Goal: Contribute content: Contribute content

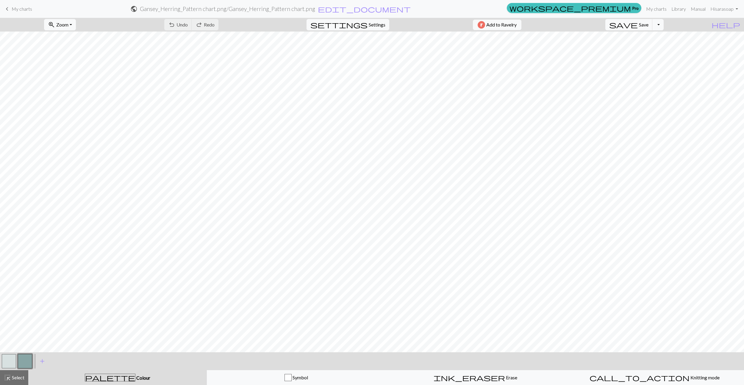
click at [16, 7] on span "My charts" at bounding box center [22, 9] width 21 height 6
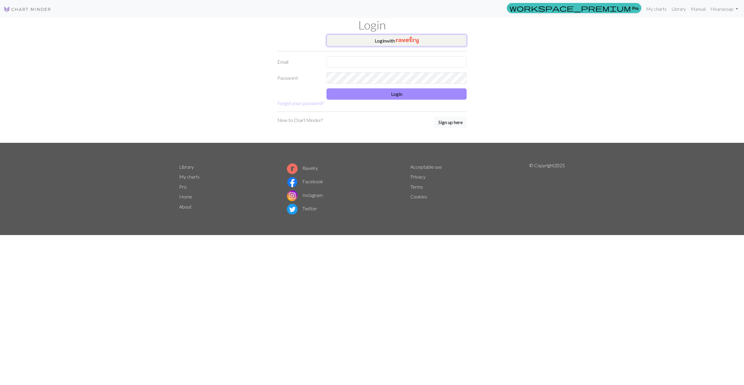
click at [393, 40] on button "Login with" at bounding box center [396, 41] width 140 height 12
click at [396, 40] on img "button" at bounding box center [407, 40] width 23 height 7
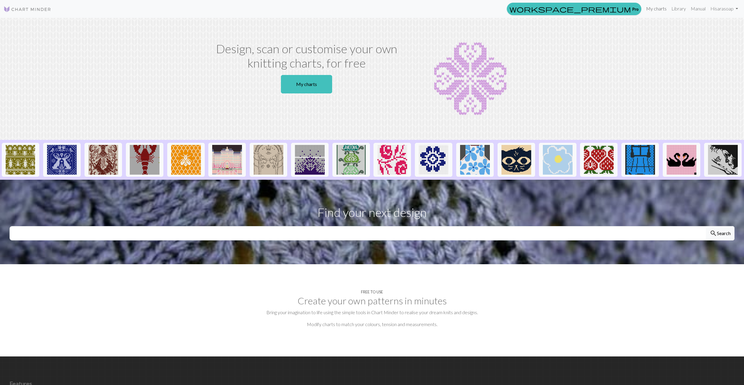
click at [651, 10] on link "My charts" at bounding box center [655, 9] width 25 height 12
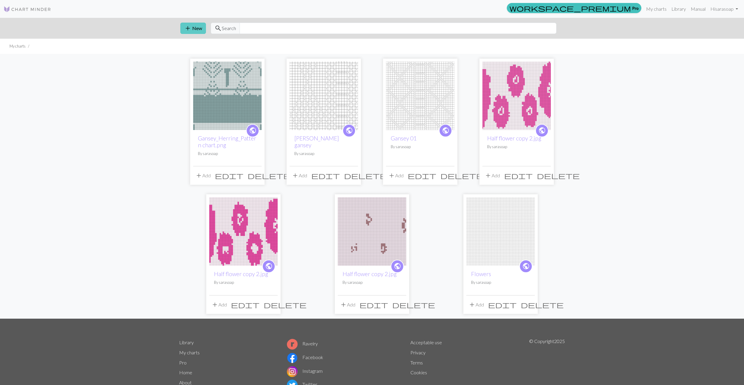
click at [198, 30] on button "add New" at bounding box center [193, 28] width 26 height 11
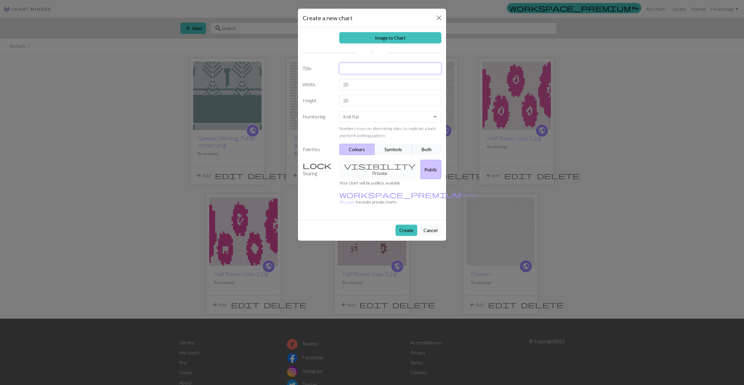
click at [366, 68] on input "text" at bounding box center [390, 68] width 102 height 11
type input "Blank Herring"
click at [354, 91] on div "Image to Chart Title Blank [PERSON_NAME] Width 20 Height 20 Numbering Knit flat…" at bounding box center [372, 123] width 148 height 192
click at [354, 88] on input "20" at bounding box center [390, 84] width 102 height 11
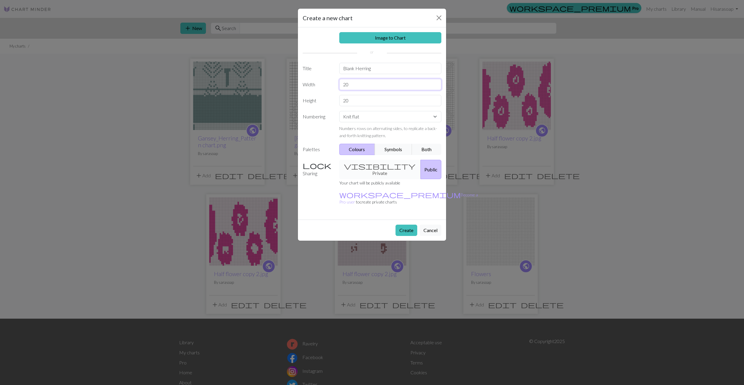
click at [354, 88] on input "20" at bounding box center [390, 84] width 102 height 11
type input "44"
click at [351, 101] on input "20" at bounding box center [390, 100] width 102 height 11
type input "123"
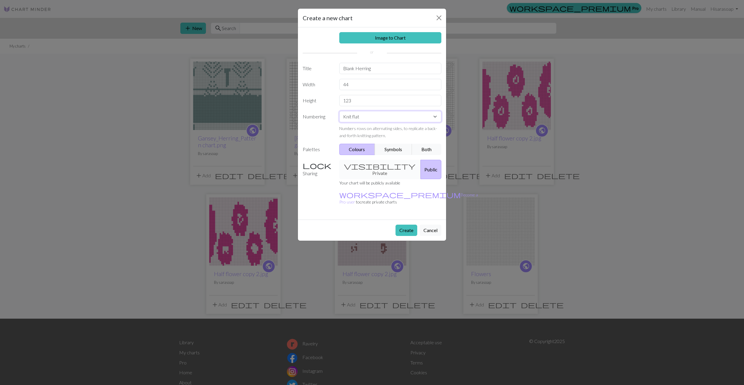
click at [349, 116] on select "Knit flat Knit in the round Lace knitting Cross stitch" at bounding box center [390, 116] width 102 height 11
select select "round"
click at [339, 111] on select "Knit flat Knit in the round Lace knitting Cross stitch" at bounding box center [390, 116] width 102 height 11
click at [394, 149] on button "Symbols" at bounding box center [392, 149] width 37 height 11
click at [406, 225] on button "Create" at bounding box center [406, 230] width 22 height 11
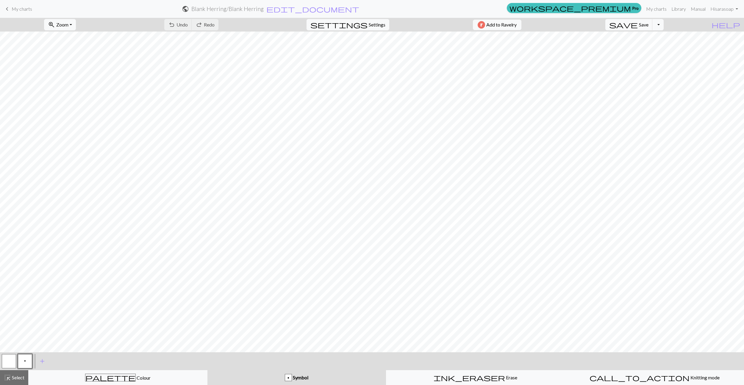
scroll to position [438, 0]
click at [17, 376] on span "Select" at bounding box center [17, 377] width 13 height 6
click at [42, 360] on span "add" at bounding box center [42, 361] width 7 height 8
click at [41, 363] on button "button" at bounding box center [41, 361] width 14 height 14
click at [13, 375] on span "Select" at bounding box center [17, 377] width 13 height 6
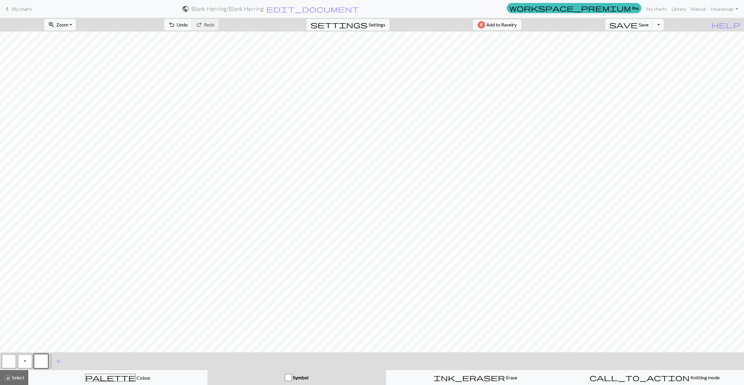
click at [41, 360] on button "button" at bounding box center [41, 361] width 14 height 14
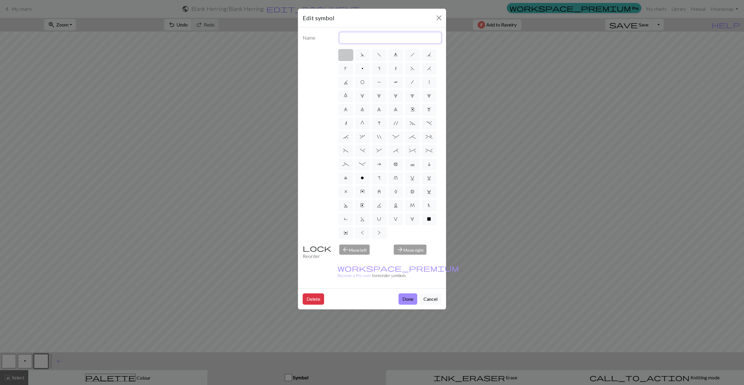
click at [351, 38] on input "text" at bounding box center [390, 37] width 102 height 11
click at [347, 54] on label at bounding box center [345, 55] width 15 height 12
click at [347, 54] on input "radio" at bounding box center [348, 53] width 4 height 4
click at [411, 293] on button "Done" at bounding box center [407, 298] width 19 height 11
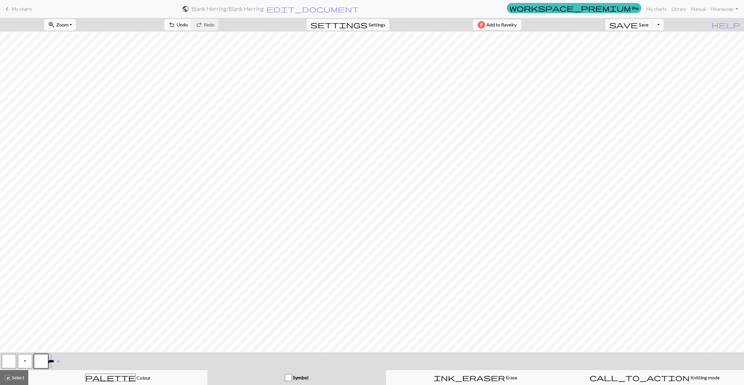
click at [40, 361] on button "button" at bounding box center [41, 361] width 14 height 14
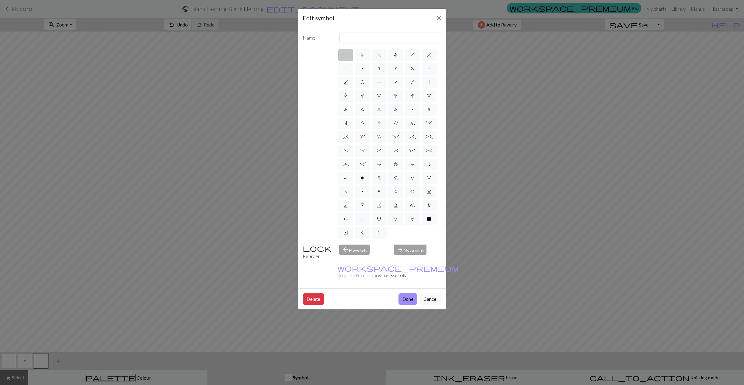
click at [128, 225] on div "Edit symbol Name d f g h j k p s t F H J O P T / | 0 1 2 3 4 5 6 7 8 9 e m n G …" at bounding box center [372, 192] width 744 height 385
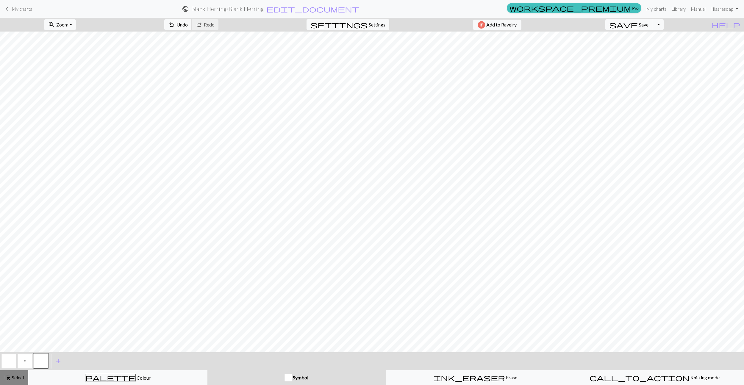
click at [11, 380] on span "Select" at bounding box center [17, 377] width 13 height 6
click at [44, 360] on button "button" at bounding box center [41, 361] width 14 height 14
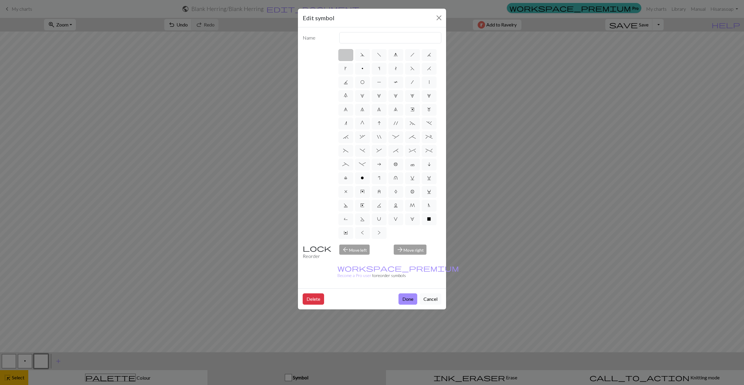
click at [437, 293] on button "Cancel" at bounding box center [430, 298] width 22 height 11
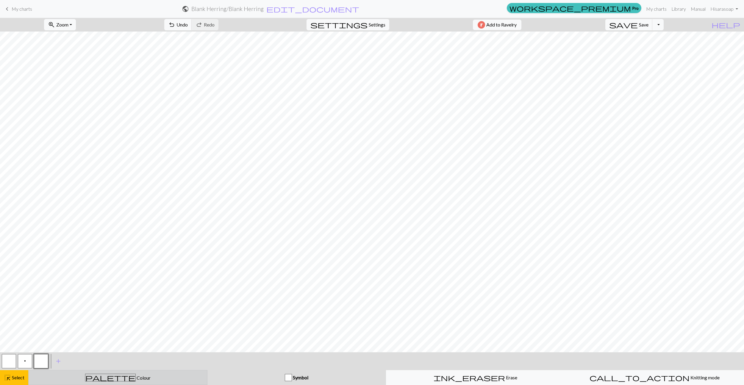
click at [136, 379] on span "Colour" at bounding box center [143, 378] width 15 height 6
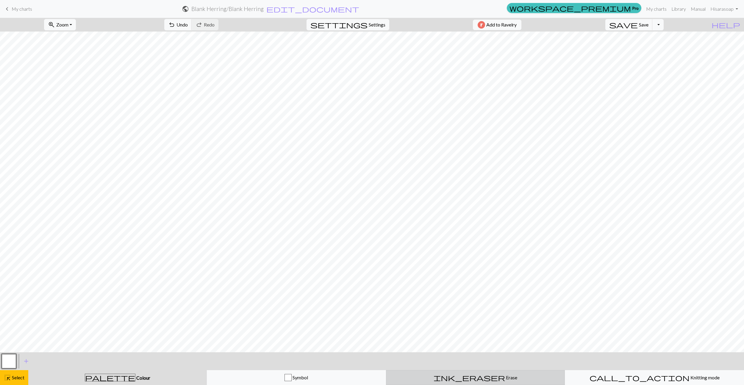
click at [471, 377] on span "ink_eraser" at bounding box center [468, 377] width 71 height 8
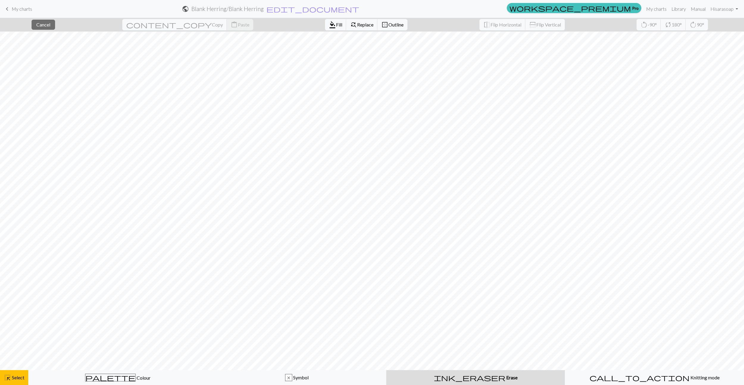
click at [487, 377] on div "ink_eraser Erase Erase" at bounding box center [475, 377] width 171 height 7
click at [448, 376] on div "ink_eraser Erase Erase" at bounding box center [475, 377] width 171 height 7
click at [505, 377] on span "Erase" at bounding box center [511, 377] width 12 height 6
click at [441, 352] on div "close Cancel content_copy Copy content_paste Paste format_color_fill Fill find_…" at bounding box center [372, 201] width 744 height 367
click at [112, 377] on span "palette" at bounding box center [110, 377] width 50 height 8
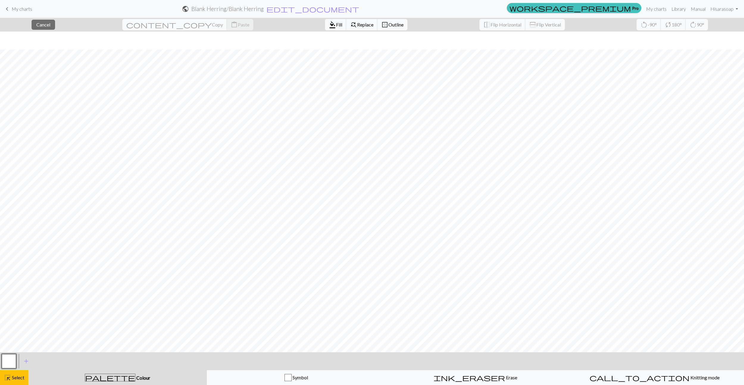
scroll to position [438, 0]
click at [471, 378] on span "ink_eraser" at bounding box center [468, 377] width 71 height 8
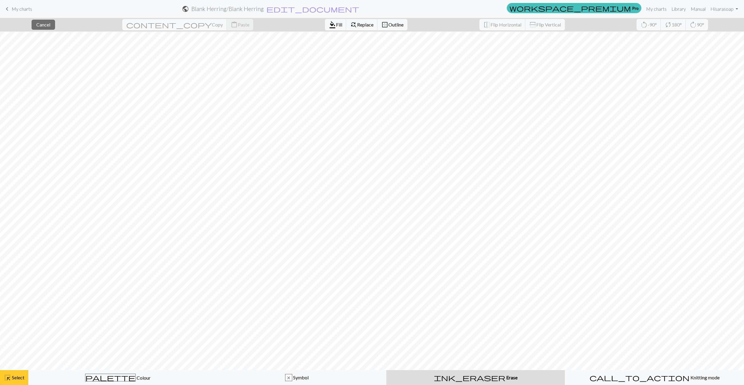
click at [13, 377] on span "Select" at bounding box center [17, 377] width 13 height 6
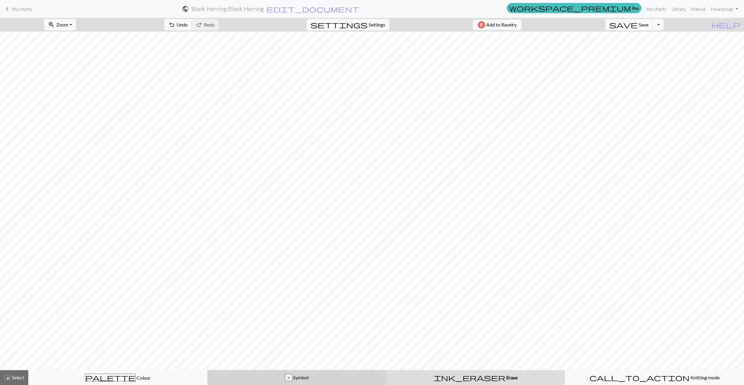
click at [357, 374] on div "x Symbol" at bounding box center [296, 377] width 171 height 7
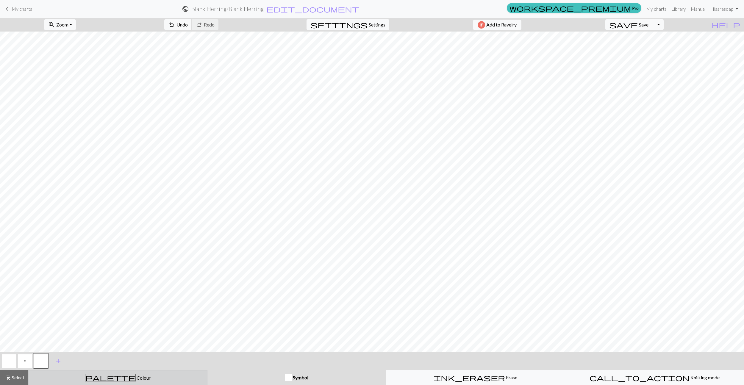
click at [161, 379] on div "palette Colour Colour" at bounding box center [117, 378] width 171 height 8
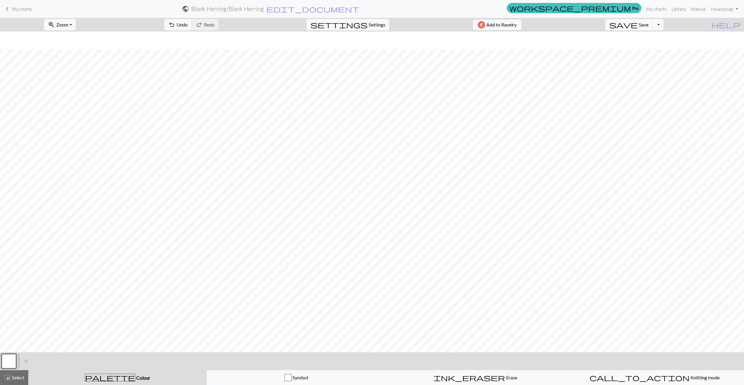
scroll to position [438, 0]
click at [8, 359] on button "button" at bounding box center [9, 361] width 14 height 14
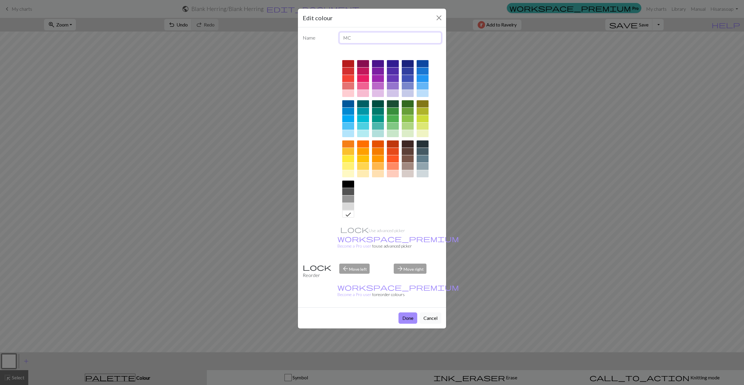
drag, startPoint x: 352, startPoint y: 38, endPoint x: 338, endPoint y: 37, distance: 13.1
click at [338, 37] on div "MC" at bounding box center [390, 37] width 109 height 11
type input "no stitch"
click at [348, 200] on div at bounding box center [348, 198] width 12 height 7
click at [405, 312] on button "Done" at bounding box center [407, 317] width 19 height 11
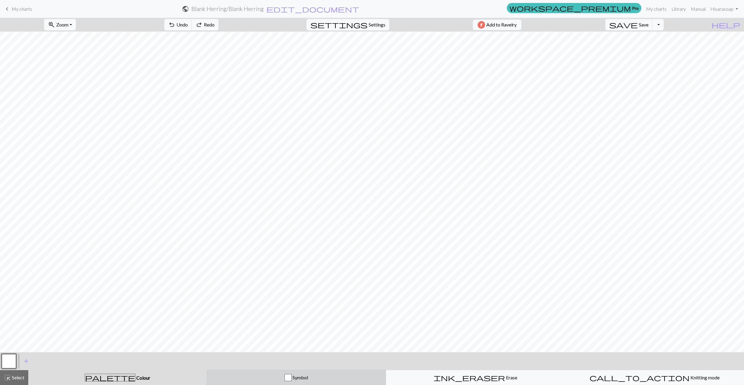
click at [271, 376] on div "Symbol" at bounding box center [296, 377] width 171 height 7
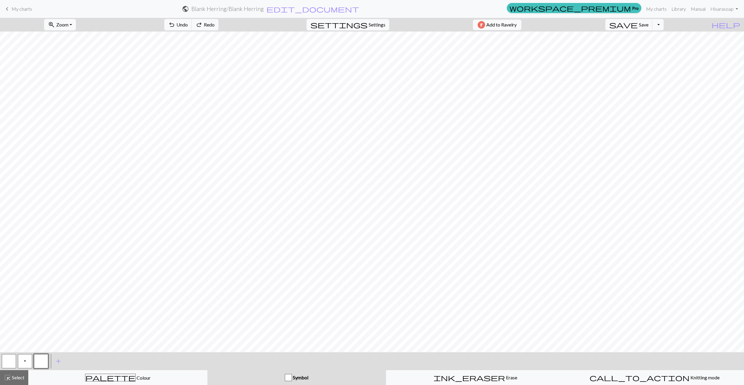
click at [12, 362] on button "button" at bounding box center [9, 361] width 14 height 14
click at [43, 358] on button "button" at bounding box center [41, 361] width 14 height 14
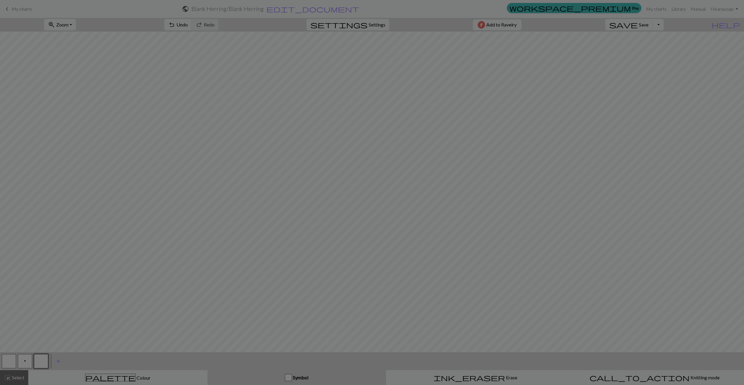
click at [43, 358] on div "Edit symbol Name d f g h j k p s t F H J O P T / | 0 1 2 3 4 5 6 7 8 9 e m n G …" at bounding box center [372, 192] width 744 height 385
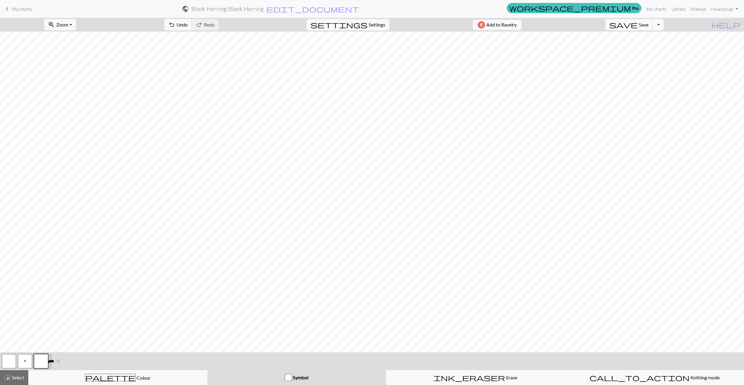
click at [43, 362] on button "button" at bounding box center [41, 361] width 14 height 14
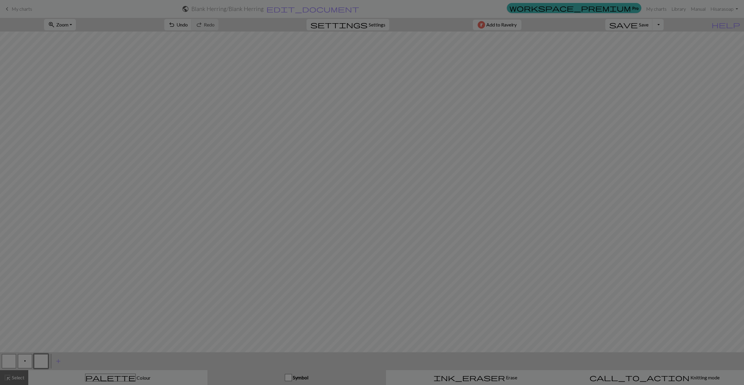
click at [43, 362] on div "Edit symbol Name d f g h j k p s t F H J O P T / | 0 1 2 3 4 5 6 7 8 9 e m n G …" at bounding box center [372, 192] width 744 height 385
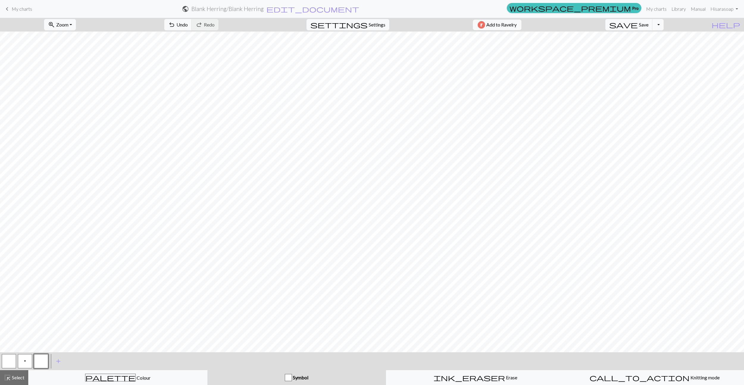
click at [43, 362] on button "button" at bounding box center [41, 361] width 14 height 14
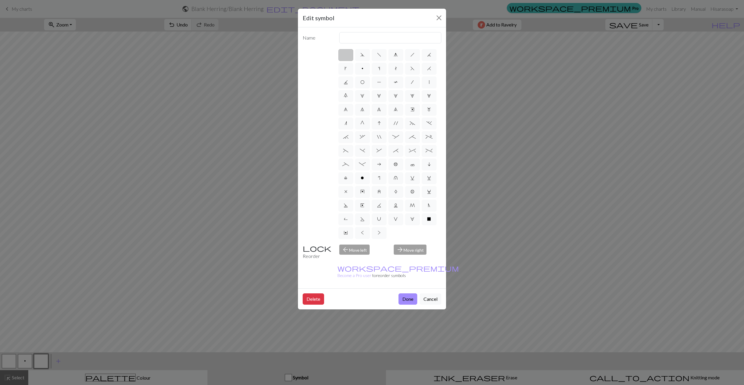
click at [347, 58] on label at bounding box center [345, 55] width 15 height 12
click at [347, 55] on input "radio" at bounding box center [348, 53] width 4 height 4
click at [347, 58] on label at bounding box center [345, 55] width 15 height 12
click at [347, 55] on input "radio" at bounding box center [348, 53] width 4 height 4
click at [347, 58] on label at bounding box center [345, 55] width 15 height 12
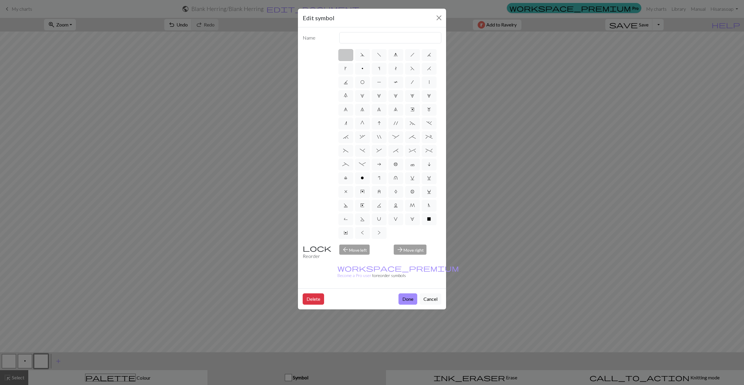
click at [347, 55] on input "radio" at bounding box center [348, 53] width 4 height 4
click at [346, 56] on label at bounding box center [345, 55] width 15 height 12
click at [346, 55] on input "radio" at bounding box center [348, 53] width 4 height 4
click at [346, 56] on label at bounding box center [345, 55] width 15 height 12
click at [346, 55] on input "radio" at bounding box center [348, 53] width 4 height 4
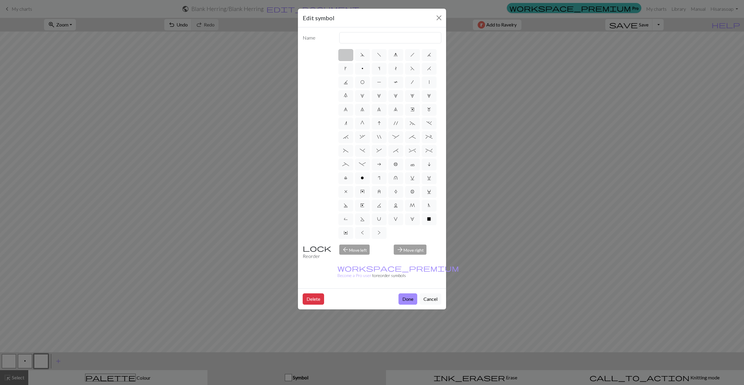
click at [346, 56] on label at bounding box center [345, 55] width 15 height 12
click at [346, 55] on input "radio" at bounding box center [348, 53] width 4 height 4
click at [346, 56] on label at bounding box center [345, 55] width 15 height 12
click at [346, 55] on input "radio" at bounding box center [348, 53] width 4 height 4
click at [346, 56] on label at bounding box center [345, 55] width 15 height 12
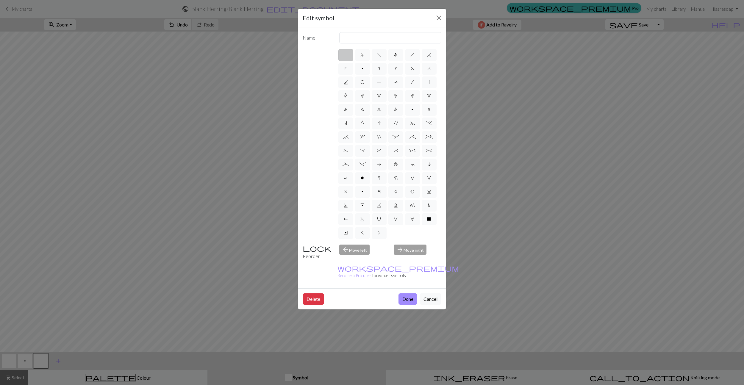
click at [346, 55] on input "radio" at bounding box center [348, 53] width 4 height 4
click at [346, 56] on label at bounding box center [345, 55] width 15 height 12
click at [346, 55] on input "radio" at bounding box center [348, 53] width 4 height 4
click at [358, 66] on label "p" at bounding box center [362, 69] width 15 height 12
click at [361, 66] on input "p" at bounding box center [363, 67] width 4 height 4
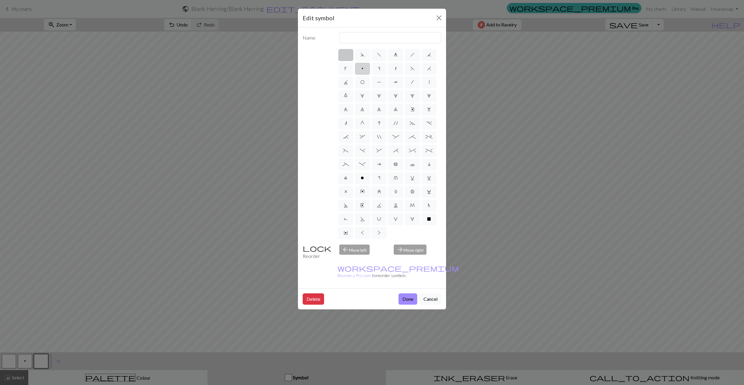
radio input "true"
type input "purl"
click at [351, 58] on label at bounding box center [345, 55] width 15 height 12
click at [349, 55] on input "radio" at bounding box center [348, 53] width 4 height 4
radio input "true"
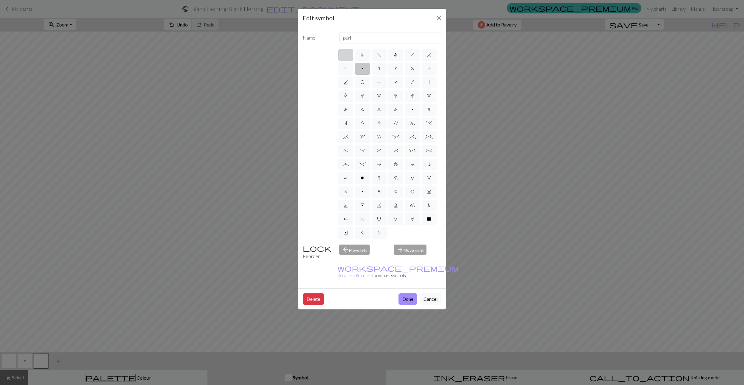
type input "Knit"
click at [416, 293] on button "Done" at bounding box center [407, 298] width 19 height 11
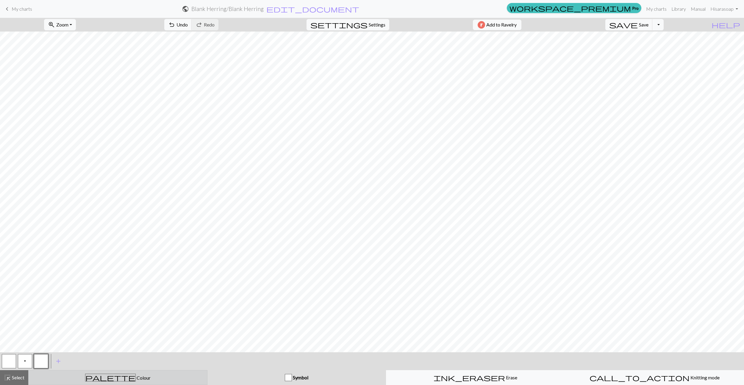
click at [74, 382] on button "palette Colour Colour" at bounding box center [117, 377] width 179 height 15
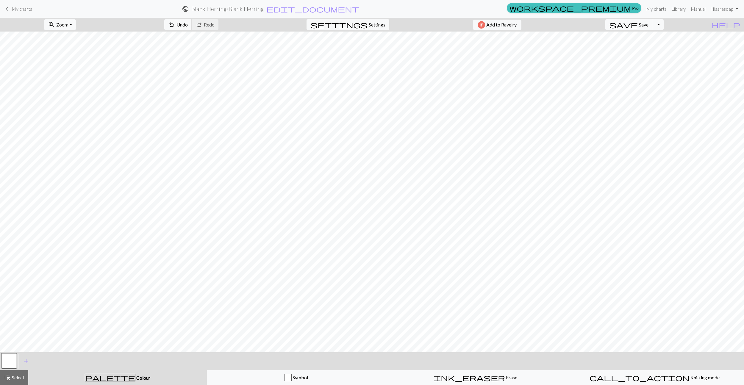
click at [10, 358] on button "button" at bounding box center [9, 361] width 14 height 14
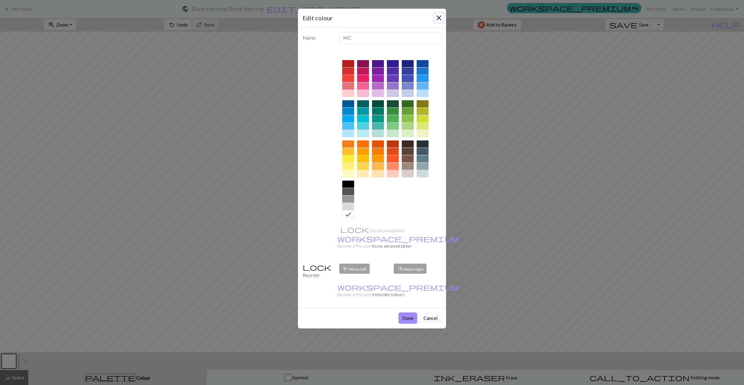
click at [438, 18] on button "Close" at bounding box center [439, 18] width 10 height 10
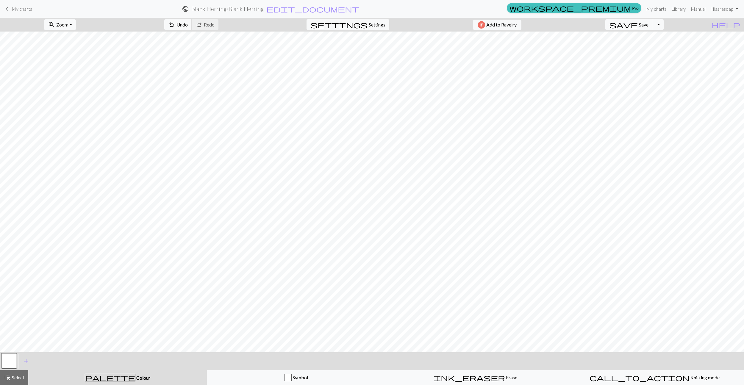
click at [15, 359] on button "button" at bounding box center [9, 361] width 14 height 14
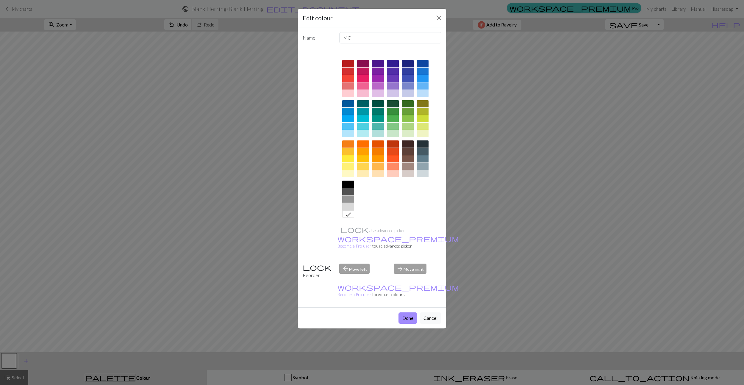
click at [421, 167] on div at bounding box center [422, 166] width 12 height 7
click at [356, 37] on input "MC" at bounding box center [390, 37] width 102 height 11
type input "No stitch"
click at [406, 312] on button "Done" at bounding box center [407, 317] width 19 height 11
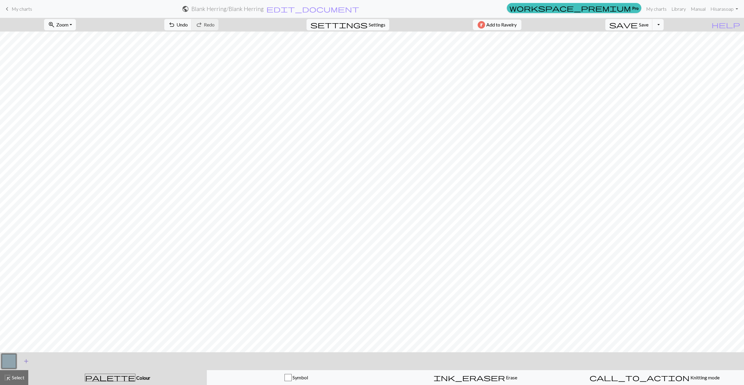
click at [27, 361] on span "add" at bounding box center [26, 361] width 7 height 8
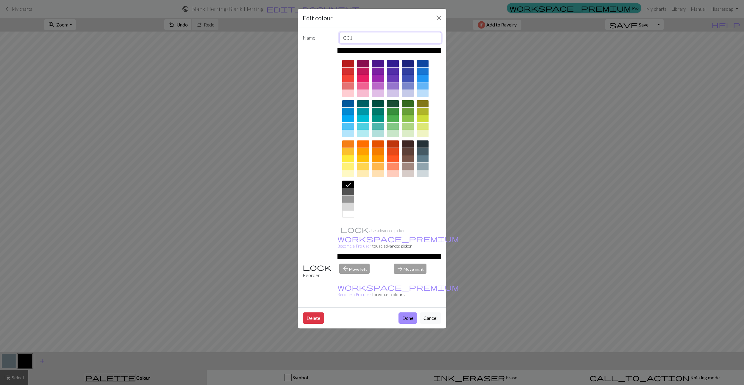
click at [366, 39] on input "CC1" at bounding box center [390, 37] width 102 height 11
type input "MC"
click at [348, 166] on div at bounding box center [348, 166] width 12 height 7
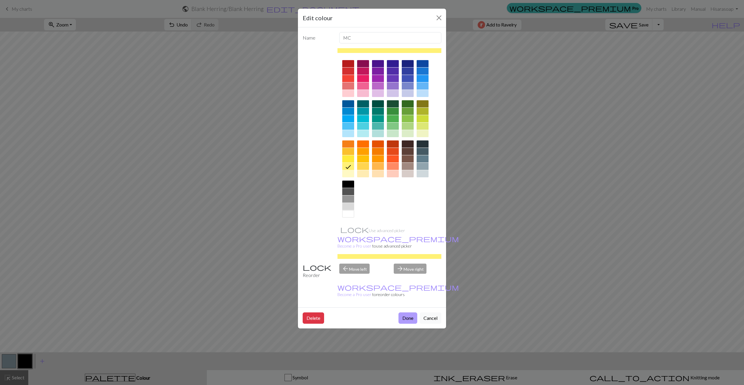
click at [405, 312] on button "Done" at bounding box center [407, 317] width 19 height 11
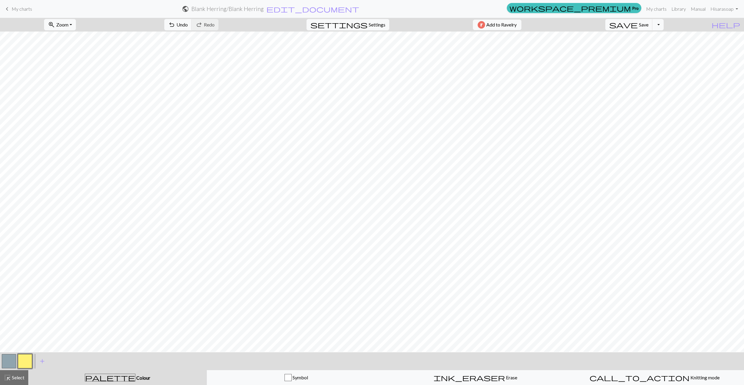
scroll to position [437, 0]
click at [455, 376] on div "ink_eraser Erase Erase" at bounding box center [475, 377] width 171 height 7
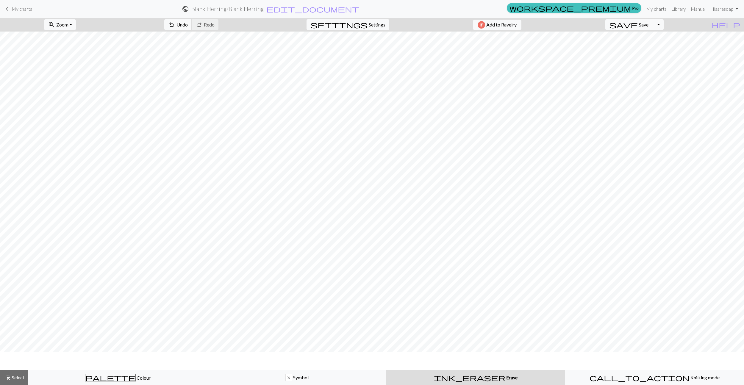
scroll to position [420, 0]
click at [136, 377] on span "Colour" at bounding box center [143, 378] width 15 height 6
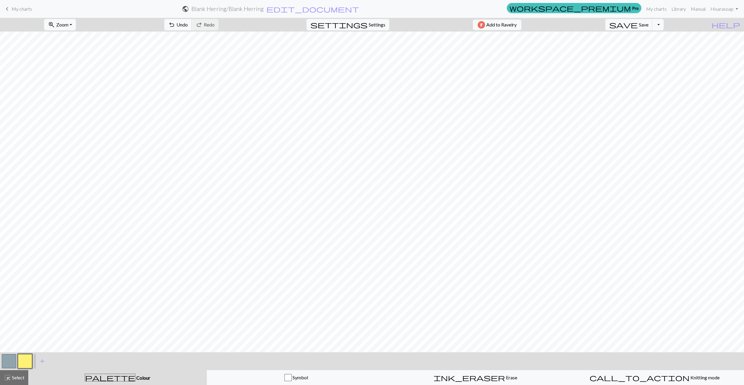
click at [11, 361] on button "button" at bounding box center [9, 361] width 14 height 14
click at [26, 357] on button "button" at bounding box center [25, 361] width 14 height 14
click at [505, 379] on span "Erase" at bounding box center [511, 377] width 12 height 6
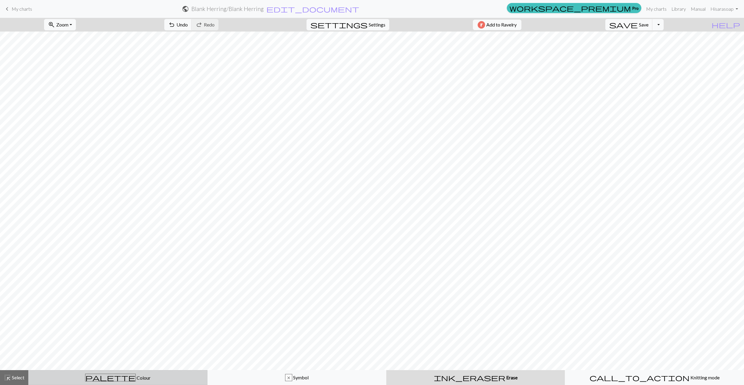
click at [153, 382] on button "palette Colour Colour" at bounding box center [117, 377] width 179 height 15
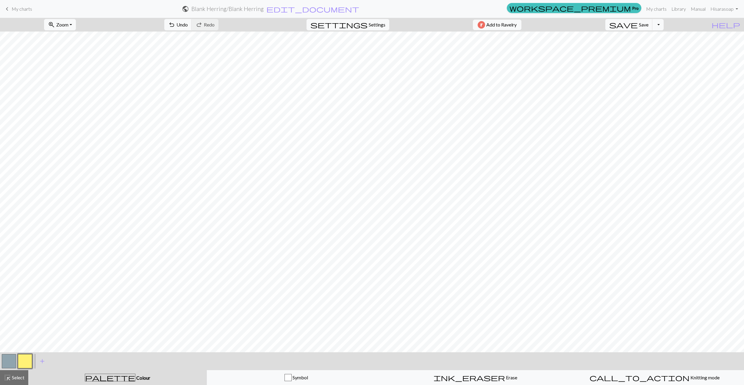
click at [7, 363] on button "button" at bounding box center [9, 361] width 14 height 14
click at [28, 362] on button "button" at bounding box center [25, 361] width 14 height 14
click at [663, 26] on button "Toggle Dropdown" at bounding box center [657, 24] width 11 height 11
click at [648, 24] on span "Save" at bounding box center [644, 25] width 10 height 6
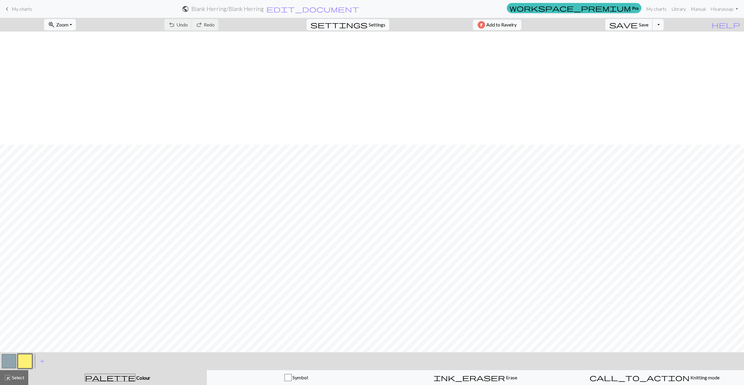
scroll to position [438, 0]
click at [309, 377] on div "Symbol" at bounding box center [296, 377] width 171 height 7
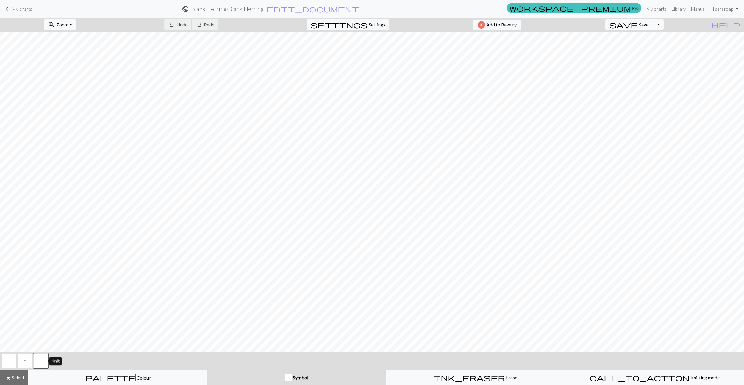
click at [40, 361] on button "button" at bounding box center [41, 361] width 14 height 14
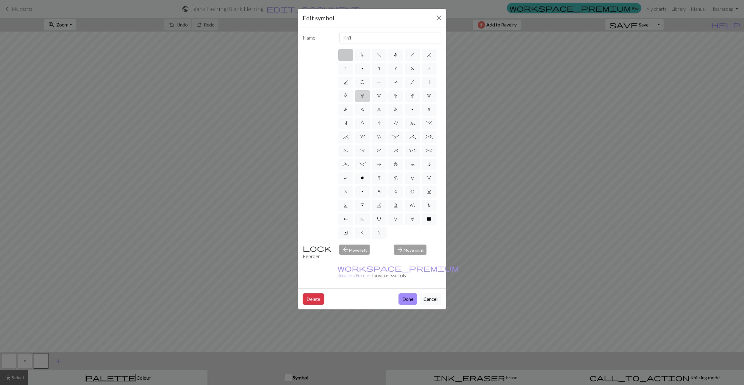
click at [365, 96] on label "1" at bounding box center [362, 96] width 15 height 12
click at [364, 96] on input "1" at bounding box center [362, 94] width 4 height 4
radio input "true"
type input "increase 1"
click at [361, 122] on span "G" at bounding box center [362, 123] width 4 height 5
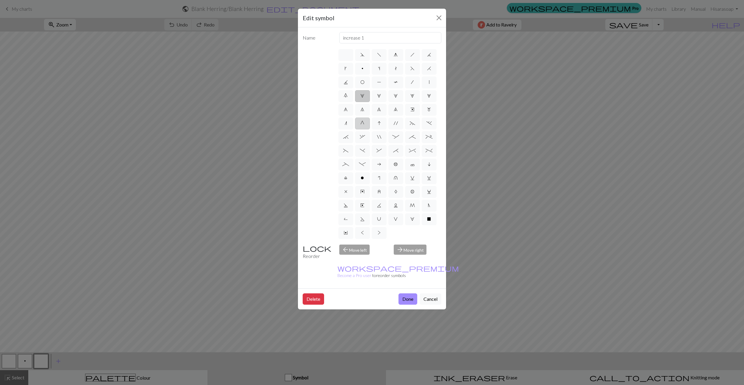
click at [361, 122] on input "G" at bounding box center [362, 122] width 4 height 4
radio input "true"
type input "psso"
click at [396, 220] on span "V" at bounding box center [396, 219] width 4 height 5
click at [396, 219] on input "V" at bounding box center [396, 217] width 4 height 4
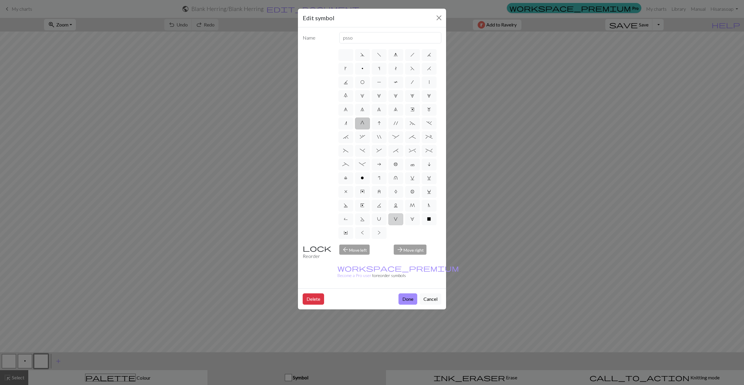
radio input "true"
type input "sl1 purlwise"
click at [410, 219] on label "W" at bounding box center [412, 219] width 15 height 12
click at [410, 219] on input "W" at bounding box center [412, 217] width 4 height 4
radio input "true"
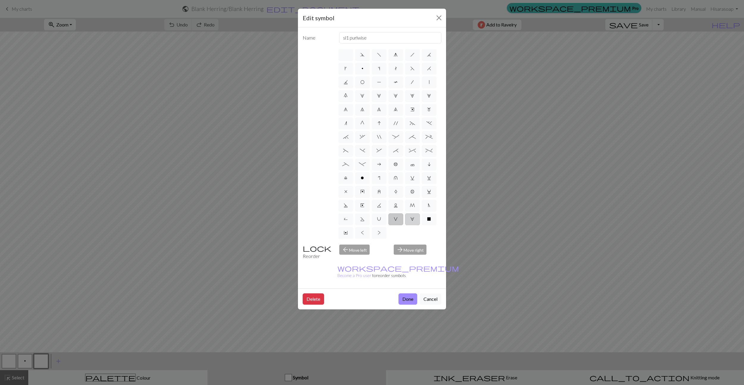
type input "k1, yo, k1"
click at [363, 57] on span "d" at bounding box center [362, 54] width 4 height 5
click at [363, 55] on input "d" at bounding box center [362, 53] width 4 height 4
radio input "true"
type input "sk2p"
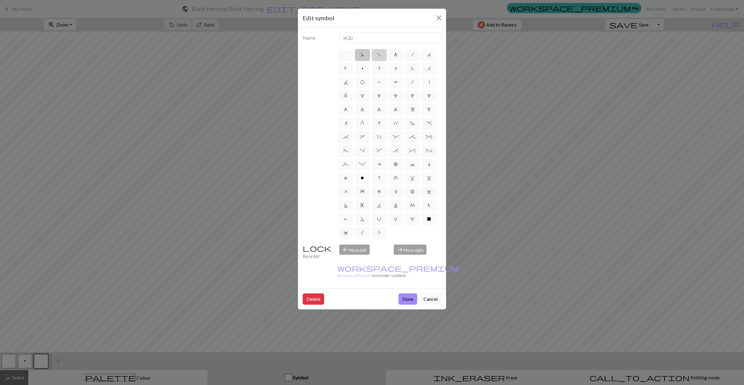
click at [378, 54] on span "f" at bounding box center [379, 54] width 4 height 5
click at [378, 54] on input "f" at bounding box center [379, 53] width 4 height 4
radio input "true"
type input "left leaning decrease"
drag, startPoint x: 393, startPoint y: 54, endPoint x: 397, endPoint y: 56, distance: 4.8
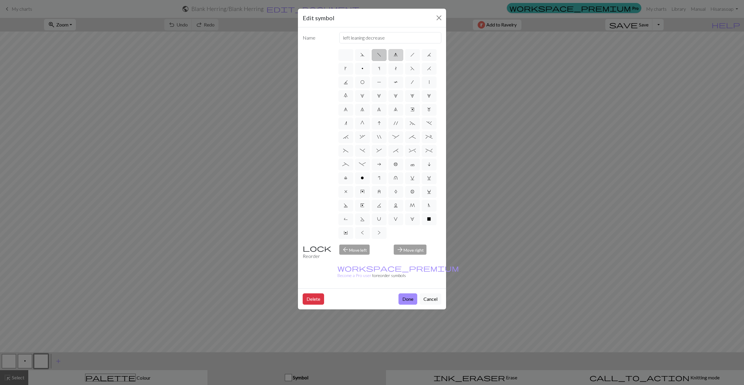
click at [393, 54] on label "g" at bounding box center [395, 55] width 15 height 12
click at [394, 54] on input "g" at bounding box center [396, 53] width 4 height 4
radio input "true"
type input "sk2p"
click at [414, 56] on span "h" at bounding box center [412, 54] width 4 height 5
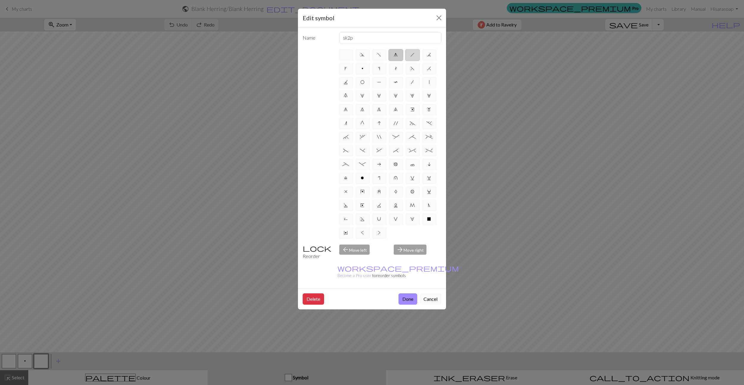
click at [414, 55] on input "h" at bounding box center [412, 53] width 4 height 4
radio input "true"
type input "right leaning decrease"
click at [431, 57] on label "j" at bounding box center [428, 55] width 15 height 12
click at [431, 55] on input "j" at bounding box center [429, 53] width 4 height 4
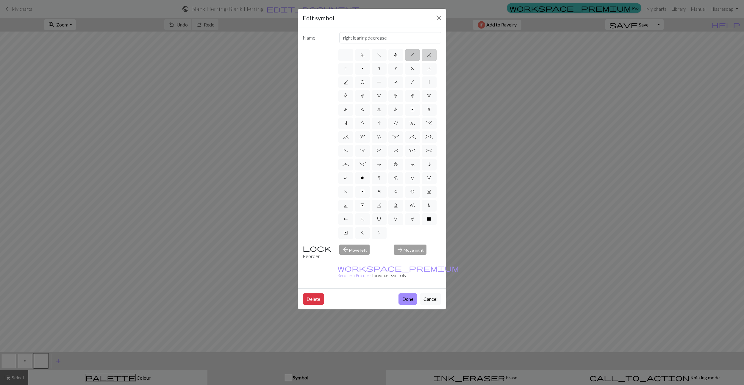
radio input "true"
type input "k3tog"
click at [428, 69] on span "H" at bounding box center [429, 68] width 4 height 5
click at [428, 69] on input "H" at bounding box center [429, 67] width 4 height 4
radio input "true"
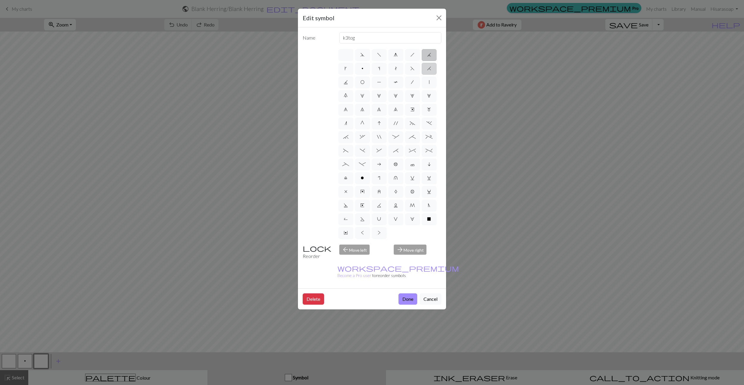
type input "k2tog"
click at [417, 70] on label "F" at bounding box center [412, 69] width 15 height 12
click at [414, 69] on input "F" at bounding box center [412, 67] width 4 height 4
radio input "true"
type input "ssk"
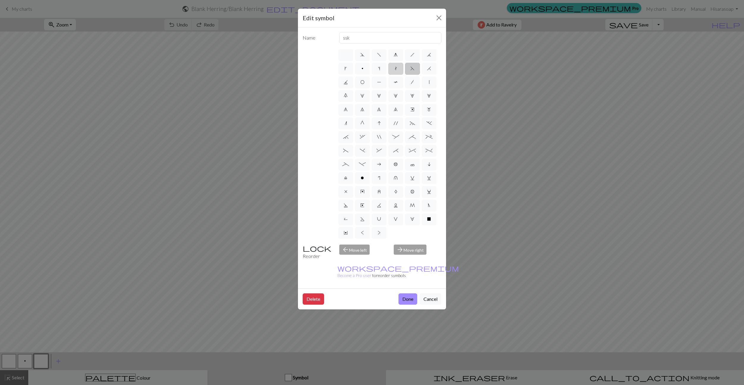
click at [394, 70] on span "t" at bounding box center [395, 68] width 2 height 5
click at [394, 69] on input "t" at bounding box center [396, 67] width 4 height 4
radio input "true"
type input "ktbl"
click at [380, 70] on span "s" at bounding box center [379, 68] width 2 height 5
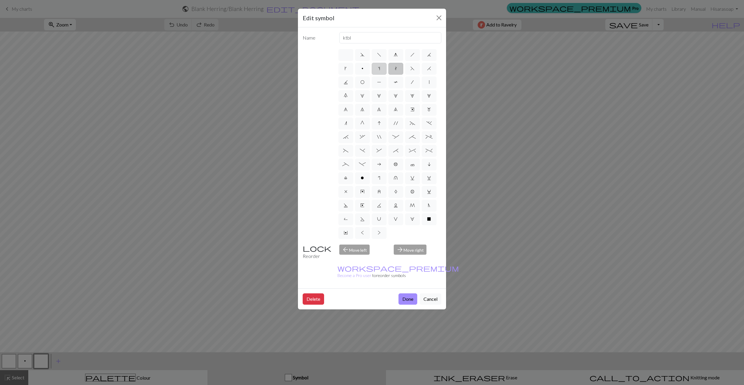
click at [380, 69] on input "s" at bounding box center [380, 67] width 4 height 4
radio input "true"
type input "increase one left leaning"
click at [362, 70] on span "p" at bounding box center [362, 68] width 2 height 5
click at [362, 69] on input "p" at bounding box center [363, 67] width 4 height 4
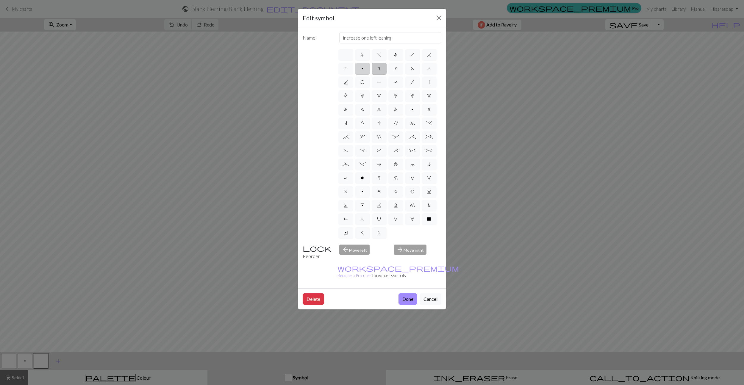
radio input "true"
type input "purl"
click at [345, 70] on span "k" at bounding box center [345, 68] width 2 height 5
click at [345, 69] on input "k" at bounding box center [346, 67] width 4 height 4
radio input "true"
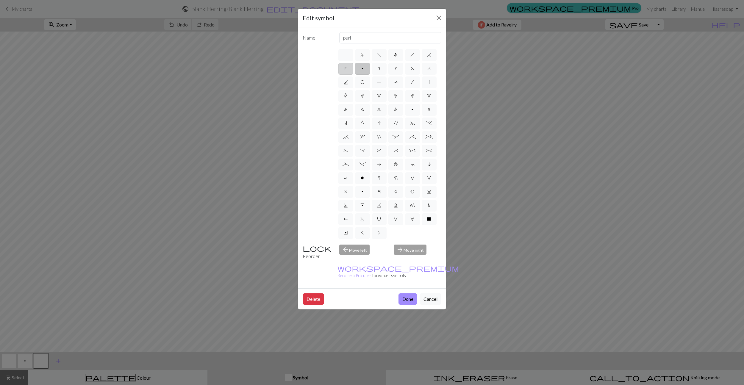
type input "right leaning increase"
click at [345, 83] on span "J" at bounding box center [346, 82] width 4 height 5
click at [345, 82] on input "J" at bounding box center [346, 81] width 4 height 4
radio input "true"
type input "p3tog"
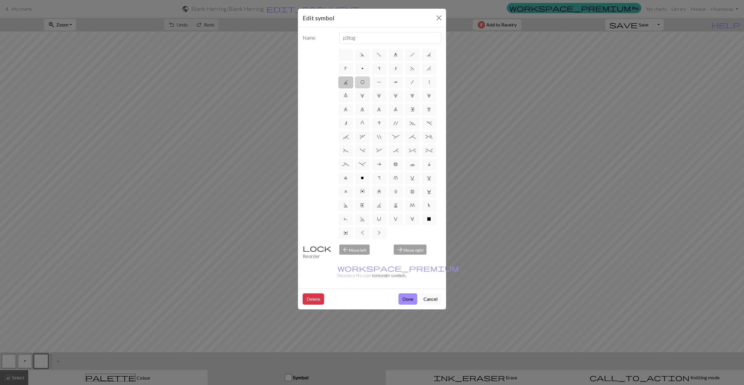
click at [358, 83] on label "O" at bounding box center [362, 82] width 15 height 12
click at [360, 82] on input "O" at bounding box center [362, 81] width 4 height 4
radio input "true"
type input "yo"
click at [378, 83] on span "P" at bounding box center [379, 82] width 4 height 5
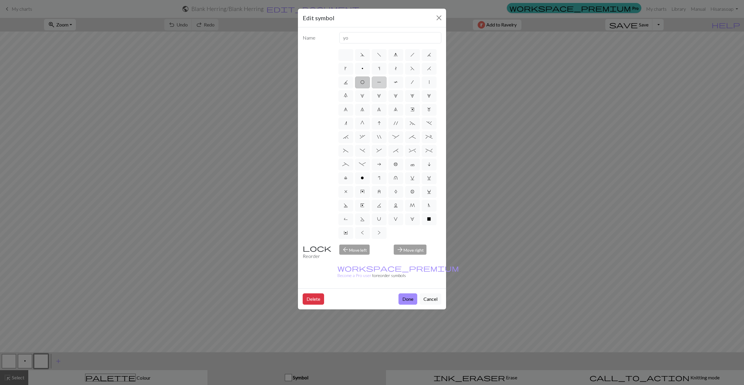
click at [378, 82] on input "P" at bounding box center [379, 81] width 4 height 4
radio input "true"
type input "purl"
click at [394, 83] on span "T" at bounding box center [396, 82] width 4 height 5
click at [394, 82] on input "T" at bounding box center [396, 81] width 4 height 4
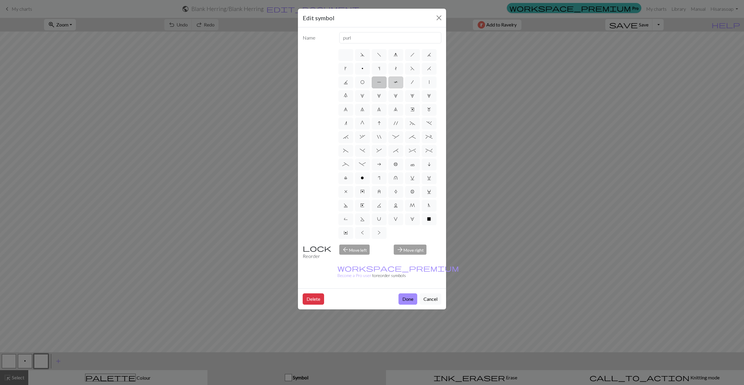
radio input "true"
type input "ptbl"
click at [413, 83] on span "/" at bounding box center [412, 82] width 3 height 5
click at [413, 82] on input "/" at bounding box center [413, 81] width 4 height 4
radio input "true"
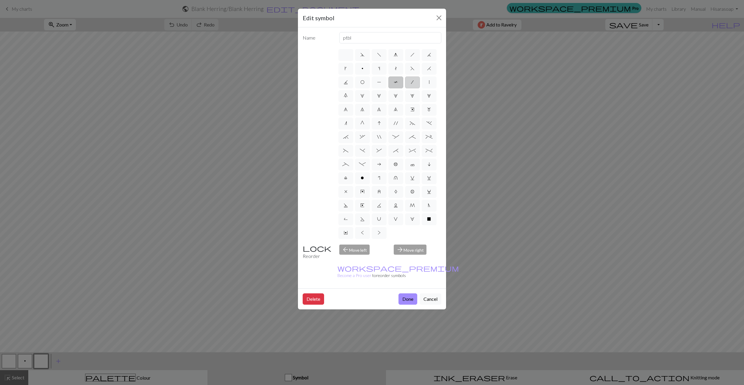
type input "right leaning decrease"
click at [427, 84] on label "|" at bounding box center [428, 82] width 15 height 12
click at [429, 82] on input "|" at bounding box center [431, 81] width 4 height 4
radio input "true"
type input "slip stitch"
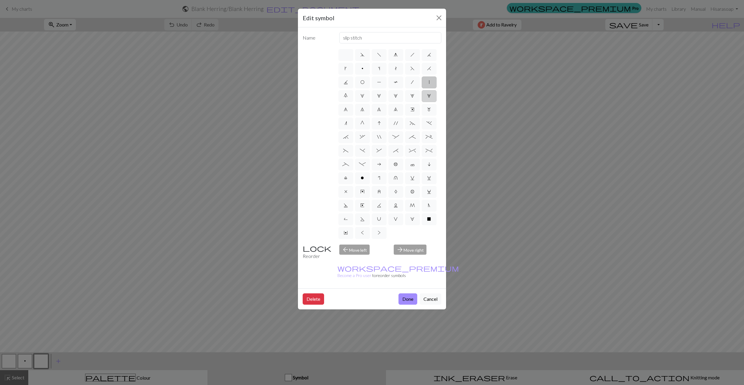
click at [432, 97] on label "5" at bounding box center [428, 96] width 15 height 12
click at [431, 96] on input "5" at bounding box center [429, 94] width 4 height 4
radio input "true"
type input "increase 5"
click at [411, 96] on span "4" at bounding box center [412, 95] width 4 height 5
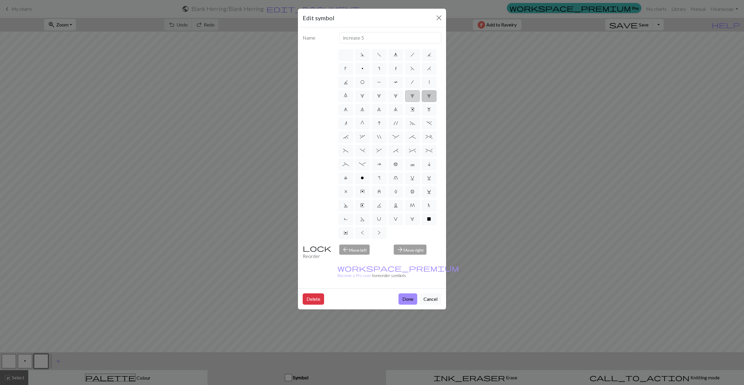
click at [411, 96] on input "4" at bounding box center [412, 94] width 4 height 4
radio input "true"
type input "increase 4"
click at [396, 96] on span "3" at bounding box center [396, 95] width 4 height 5
click at [396, 96] on input "3" at bounding box center [396, 94] width 4 height 4
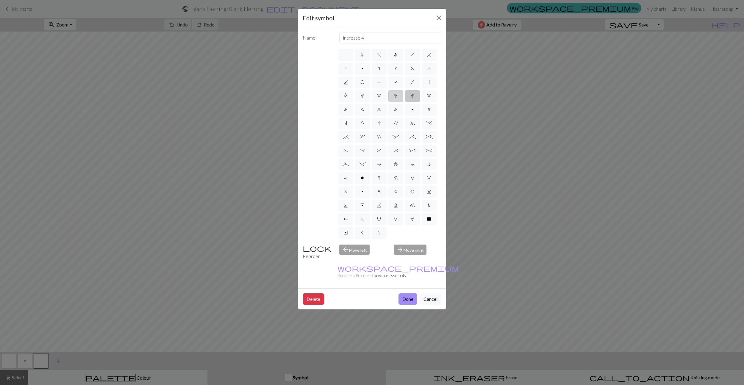
radio input "true"
type input "increase 3"
click at [380, 96] on span "2" at bounding box center [379, 95] width 4 height 5
click at [380, 96] on input "2" at bounding box center [379, 94] width 4 height 4
radio input "true"
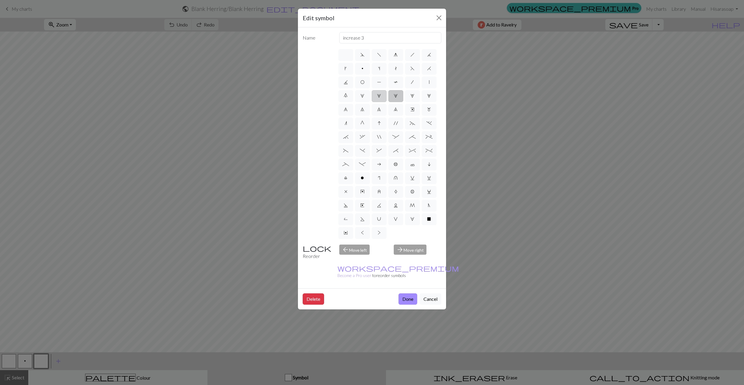
type input "increase 2"
click at [363, 96] on span "1" at bounding box center [362, 95] width 4 height 5
click at [363, 96] on input "1" at bounding box center [362, 94] width 4 height 4
radio input "true"
type input "increase 1"
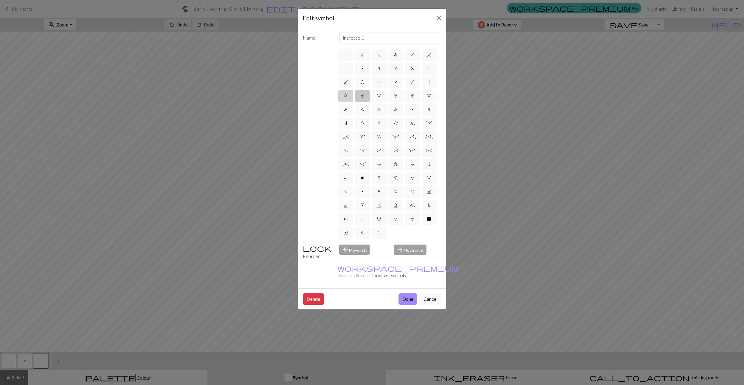
click at [346, 97] on span "0" at bounding box center [346, 95] width 4 height 5
click at [346, 96] on input "0" at bounding box center [346, 94] width 4 height 4
radio input "true"
type input "decrease 5"
click at [346, 110] on span "6" at bounding box center [346, 109] width 4 height 5
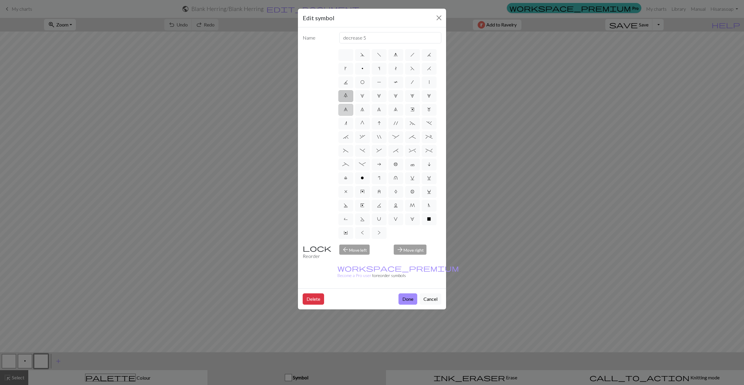
click at [346, 110] on input "6" at bounding box center [346, 108] width 4 height 4
radio input "true"
type input "decrease 1"
click at [365, 111] on label "7" at bounding box center [362, 110] width 15 height 12
click at [364, 110] on input "7" at bounding box center [362, 108] width 4 height 4
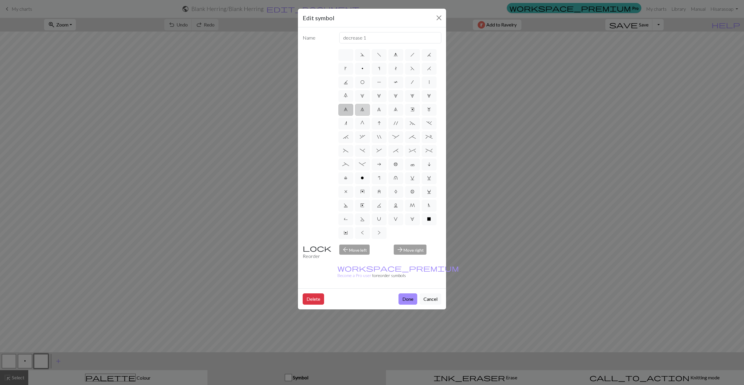
radio input "true"
type input "decrease 2"
click at [380, 110] on span "8" at bounding box center [379, 109] width 4 height 5
click at [380, 110] on input "8" at bounding box center [379, 108] width 4 height 4
radio input "true"
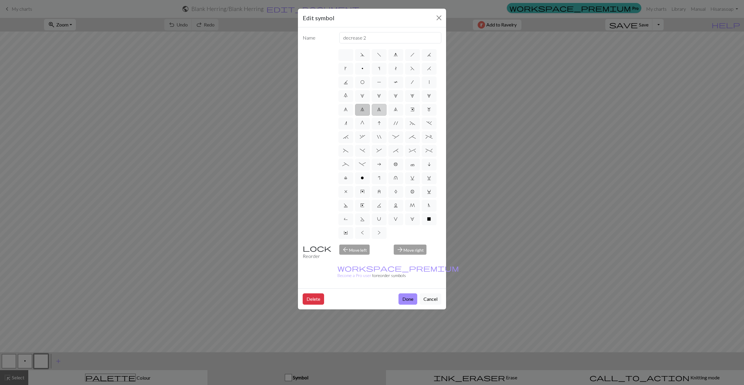
type input "decrease 3"
click at [399, 112] on label "9" at bounding box center [395, 110] width 15 height 12
click at [397, 110] on input "9" at bounding box center [396, 108] width 4 height 4
radio input "true"
type input "decrease 4"
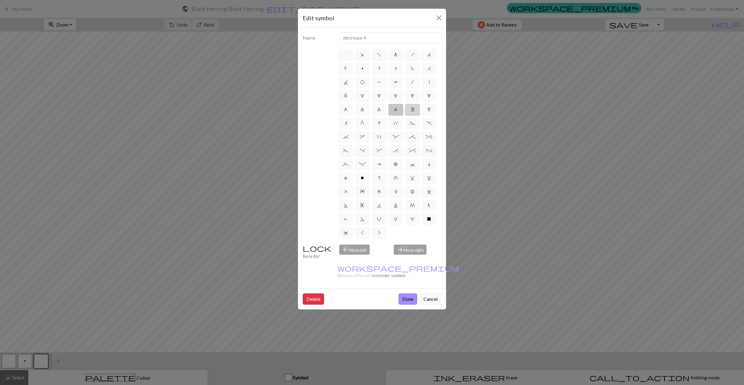
click at [413, 110] on span "e" at bounding box center [412, 109] width 4 height 5
click at [413, 110] on input "e" at bounding box center [412, 108] width 4 height 4
radio input "true"
type input "Right end"
click at [429, 111] on span "m" at bounding box center [429, 109] width 4 height 5
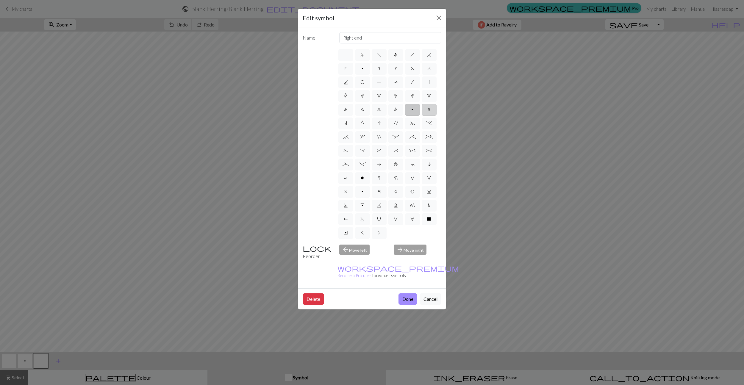
click at [429, 110] on input "m" at bounding box center [429, 108] width 4 height 4
radio input "true"
type input "m1"
click at [429, 123] on span "." at bounding box center [428, 123] width 5 height 5
click at [429, 123] on input "." at bounding box center [428, 122] width 4 height 4
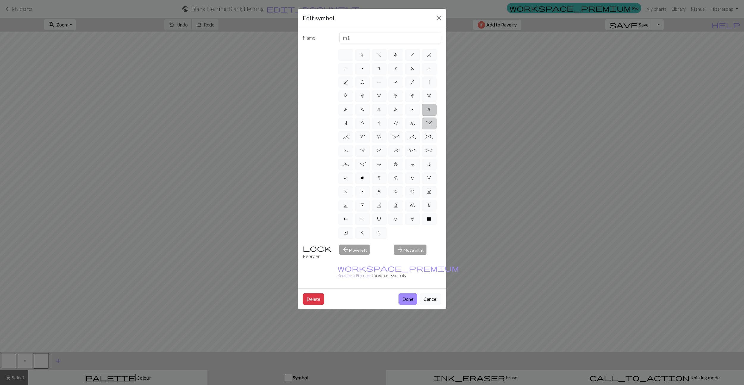
radio input "true"
type input "3+ stitch left twist"
click at [414, 125] on span "~" at bounding box center [412, 123] width 5 height 5
click at [413, 123] on input "~" at bounding box center [412, 122] width 4 height 4
radio input "true"
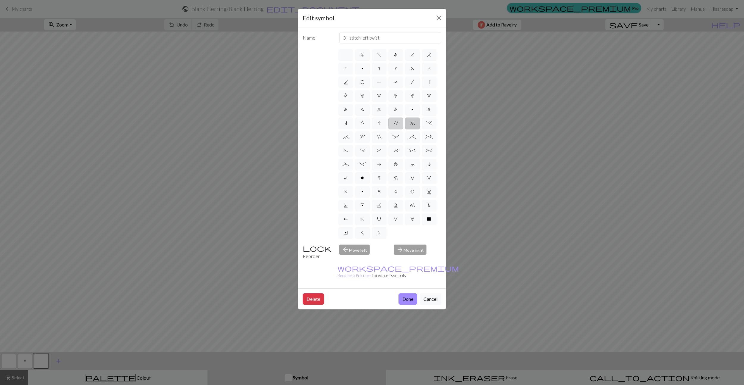
click at [394, 124] on span "'" at bounding box center [396, 123] width 4 height 5
click at [394, 123] on input "'" at bounding box center [396, 122] width 4 height 4
radio input "true"
type input "cable extra"
click at [379, 124] on span "I" at bounding box center [378, 123] width 3 height 5
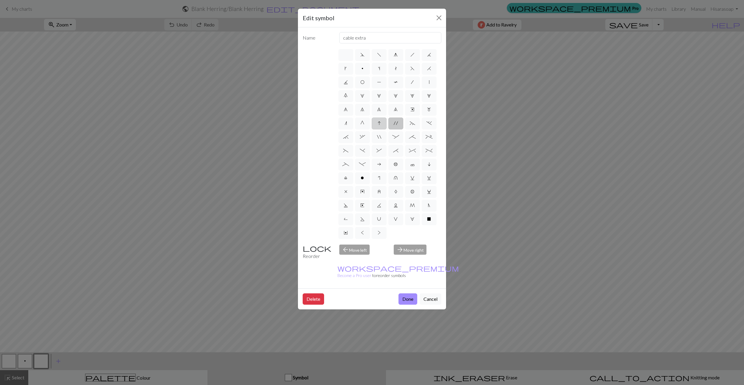
click at [379, 123] on input "I" at bounding box center [379, 122] width 4 height 4
radio input "true"
type input "sk2p"
click at [363, 124] on span "G" at bounding box center [362, 123] width 4 height 5
click at [363, 123] on input "G" at bounding box center [362, 122] width 4 height 4
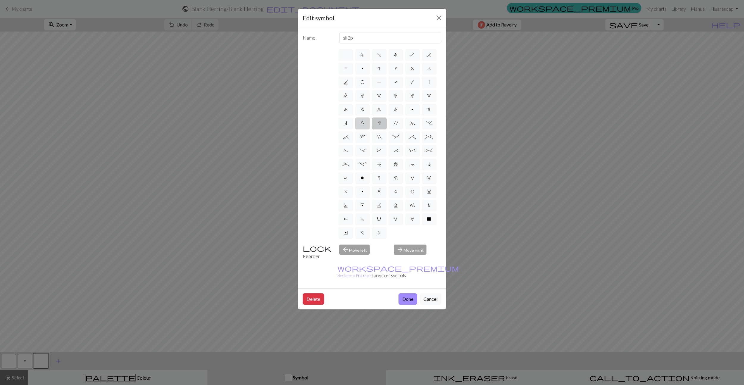
radio input "true"
type input "psso"
click at [344, 123] on label "n" at bounding box center [345, 123] width 15 height 12
click at [344, 123] on input "n" at bounding box center [346, 122] width 4 height 4
radio input "true"
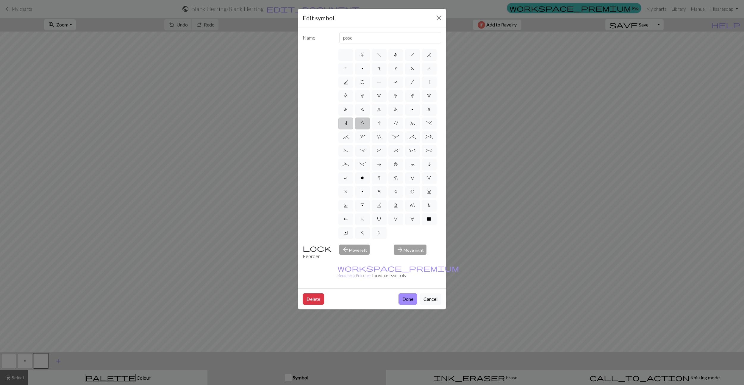
type input "k2tog"
click at [347, 137] on span "`" at bounding box center [345, 136] width 5 height 5
click at [347, 137] on input "`" at bounding box center [345, 135] width 4 height 4
radio input "true"
type input "3+ stitch right twist"
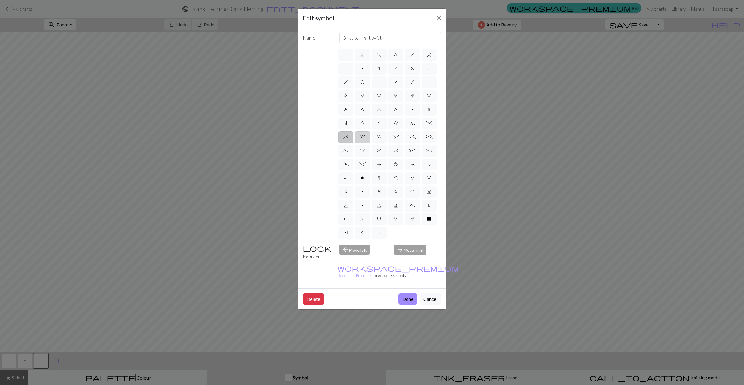
click at [363, 138] on span "," at bounding box center [362, 136] width 5 height 5
click at [363, 137] on input "," at bounding box center [362, 135] width 4 height 4
radio input "true"
click at [380, 137] on span """ at bounding box center [379, 136] width 4 height 5
click at [380, 137] on input """ at bounding box center [379, 135] width 4 height 4
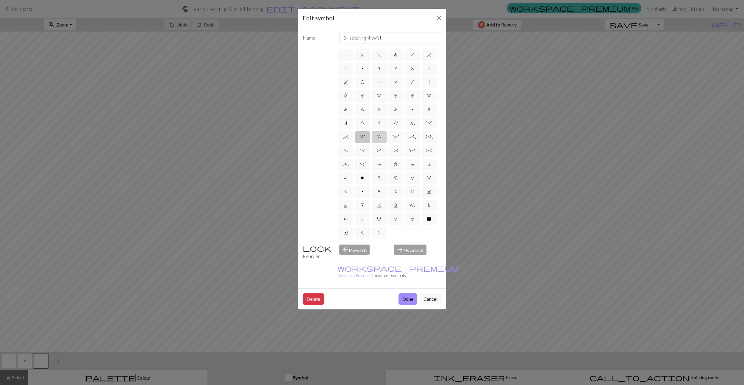
radio input "true"
type input "cable extra"
click at [400, 137] on label ":" at bounding box center [395, 137] width 15 height 12
click at [396, 137] on input ":" at bounding box center [394, 135] width 4 height 4
radio input "true"
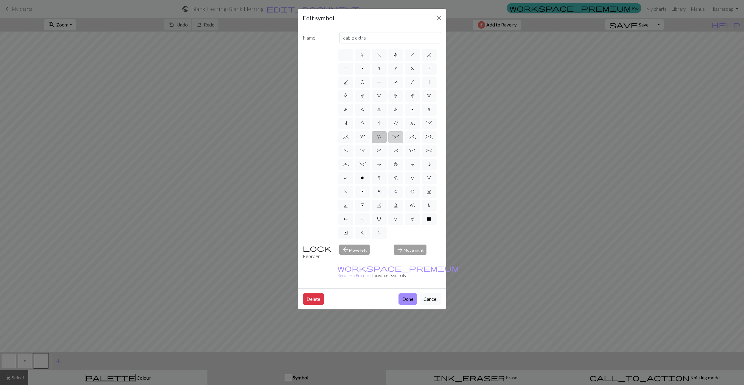
type input "left part of 4+ stitch cable wyib"
drag, startPoint x: 413, startPoint y: 137, endPoint x: 421, endPoint y: 137, distance: 8.3
click at [413, 137] on span ";" at bounding box center [412, 136] width 7 height 5
click at [413, 137] on input ";" at bounding box center [411, 135] width 4 height 4
radio input "true"
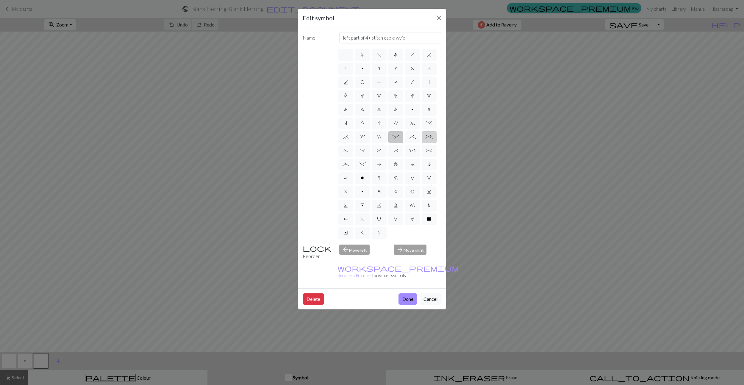
type input "right part of 4+ stitch cable wyib"
click at [431, 137] on span "+" at bounding box center [428, 136] width 7 height 5
click at [429, 137] on input "+" at bounding box center [427, 135] width 4 height 4
radio input "true"
type input "2 stitch left purl twist cable"
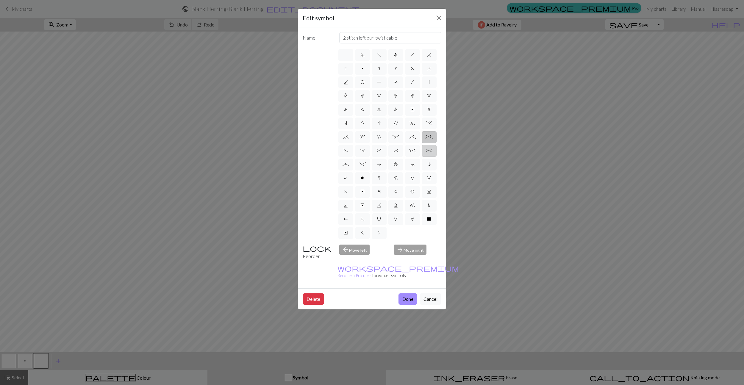
drag, startPoint x: 430, startPoint y: 151, endPoint x: 424, endPoint y: 151, distance: 5.9
click at [429, 151] on span "%" at bounding box center [428, 150] width 7 height 5
click at [429, 151] on input "%" at bounding box center [427, 149] width 4 height 4
radio input "true"
type input "2 stitch left twist cable"
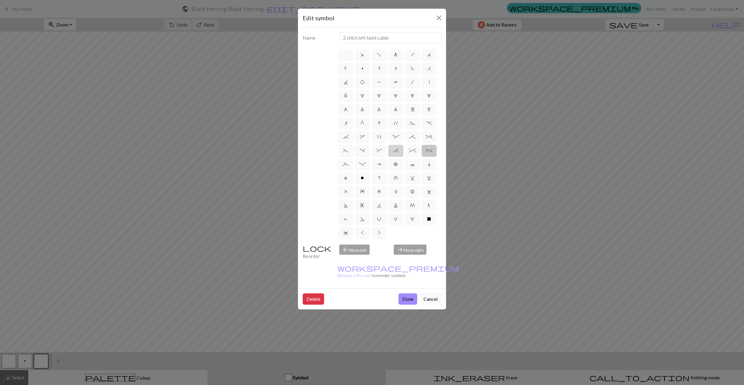
drag, startPoint x: 412, startPoint y: 151, endPoint x: 394, endPoint y: 151, distance: 18.1
click at [412, 151] on span "^" at bounding box center [412, 150] width 7 height 5
click at [412, 151] on input "^" at bounding box center [411, 149] width 4 height 4
radio input "true"
type input "2 stitch right twist cable"
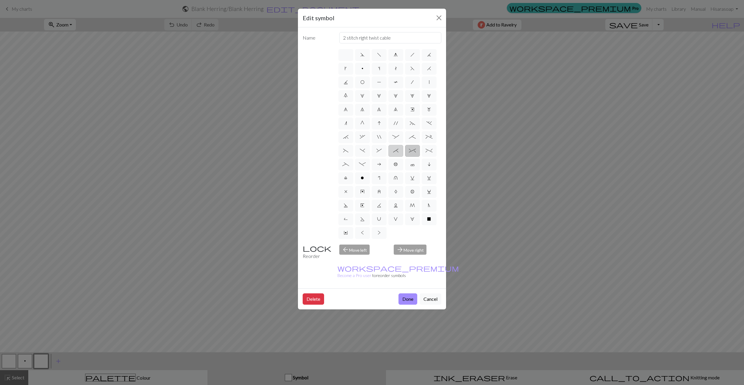
click at [388, 151] on label "*" at bounding box center [395, 151] width 15 height 12
click at [393, 151] on input "*" at bounding box center [395, 149] width 4 height 4
radio input "true"
type input "right part of right 3+ stitch cable, wyib"
click at [376, 151] on span "&" at bounding box center [378, 150] width 5 height 5
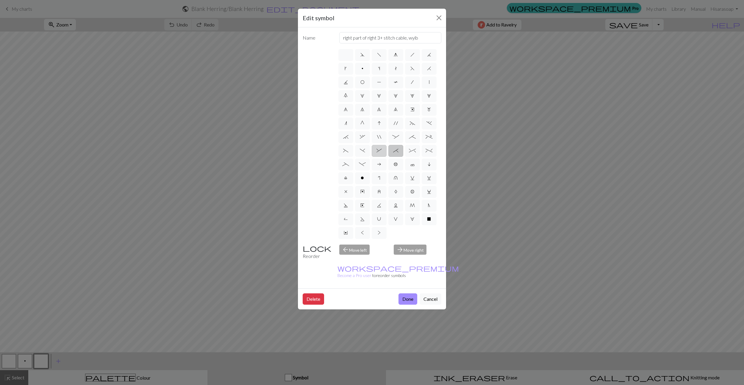
click at [376, 151] on input "&" at bounding box center [378, 149] width 4 height 4
radio input "true"
type input "left part of right 3+ stitch cable, wyib"
click at [363, 151] on span ")" at bounding box center [362, 150] width 5 height 5
click at [363, 151] on input ")" at bounding box center [362, 149] width 4 height 4
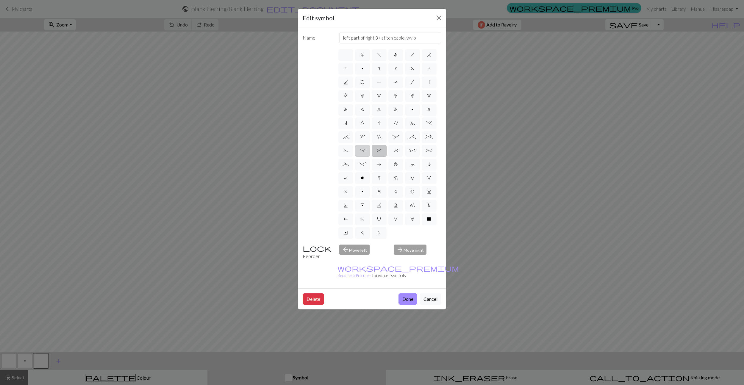
radio input "true"
type input "right part of left 3+ stitch cable, wyif"
click at [348, 151] on label "(" at bounding box center [345, 151] width 15 height 12
click at [347, 151] on input "(" at bounding box center [345, 149] width 4 height 4
radio input "true"
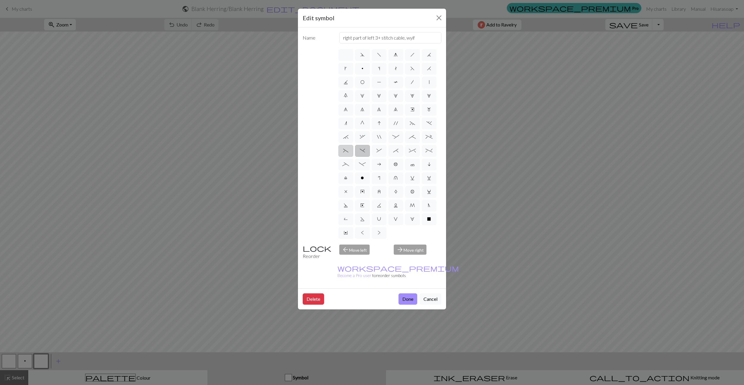
type input "left part of left 3+ stitch cable, wyif"
click at [347, 163] on span "_" at bounding box center [345, 164] width 7 height 5
click at [346, 163] on input "_" at bounding box center [344, 163] width 4 height 4
radio input "true"
type input "Left part of left 4+ cable"
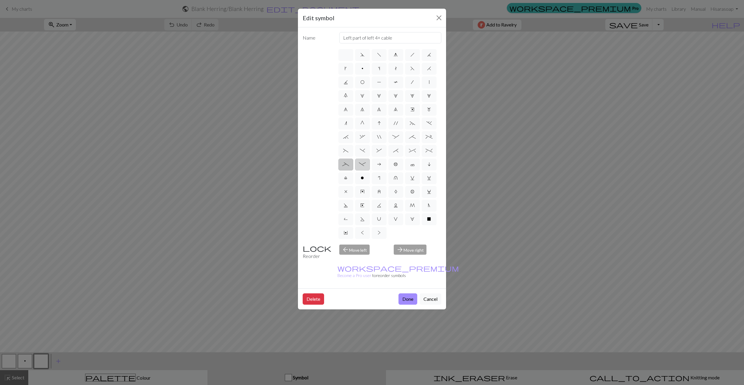
click at [365, 164] on span "-" at bounding box center [362, 164] width 7 height 5
click at [363, 164] on input "-" at bounding box center [361, 163] width 4 height 4
radio input "true"
type input "Right part of left 4+ cable"
click at [378, 163] on span "a" at bounding box center [379, 164] width 4 height 5
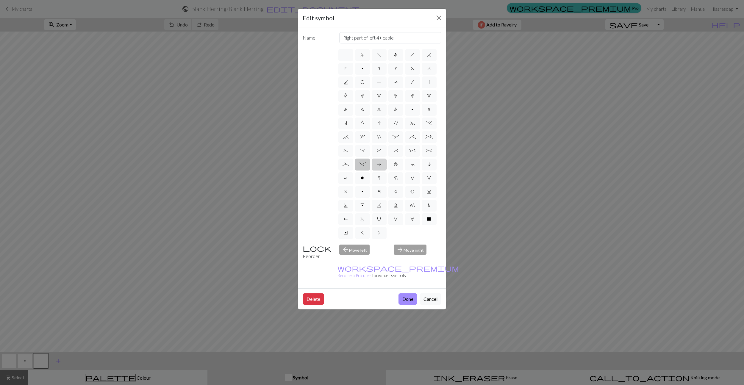
click at [378, 163] on input "a" at bounding box center [379, 163] width 4 height 4
radio input "true"
type input "Purl on WS"
click at [396, 165] on span "b" at bounding box center [396, 164] width 4 height 5
click at [396, 164] on input "b" at bounding box center [396, 163] width 4 height 4
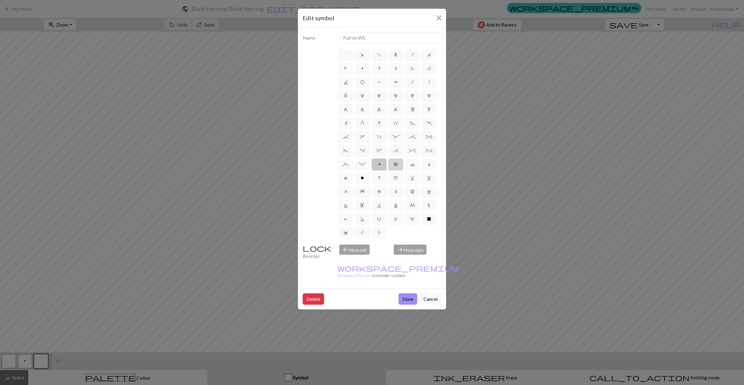
radio input "true"
type input "Peppercorn"
click at [410, 165] on span "c" at bounding box center [412, 164] width 4 height 5
click at [410, 164] on input "c" at bounding box center [412, 163] width 4 height 4
radio input "true"
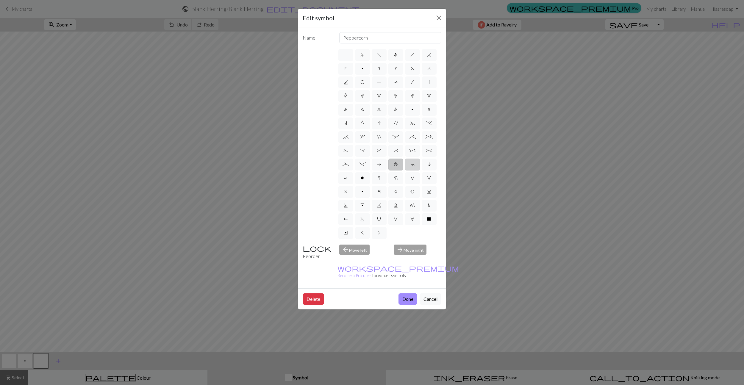
type input "Bind off"
click at [425, 165] on label "i" at bounding box center [428, 165] width 15 height 12
click at [427, 164] on input "i" at bounding box center [429, 163] width 4 height 4
radio input "true"
type input "skpo"
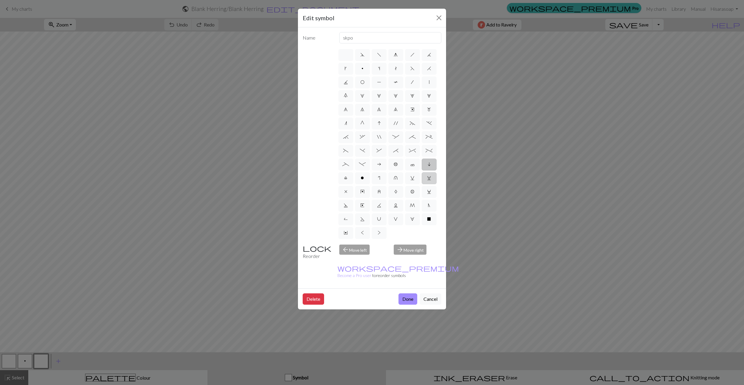
click at [429, 178] on span "w" at bounding box center [429, 177] width 4 height 5
click at [429, 178] on input "w" at bounding box center [429, 176] width 4 height 4
radio input "true"
type input "p1, yo, p1"
click at [411, 179] on span "v" at bounding box center [412, 177] width 4 height 5
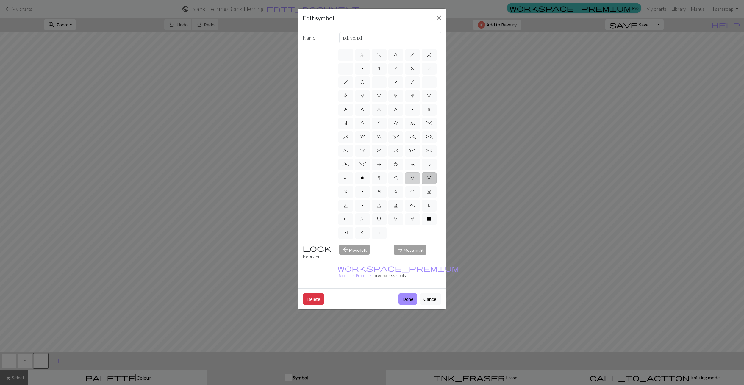
click at [411, 178] on input "v" at bounding box center [412, 176] width 4 height 4
radio input "true"
type input "sl1 knitwise"
click at [396, 179] on span "u" at bounding box center [396, 177] width 4 height 5
click at [396, 178] on input "u" at bounding box center [396, 176] width 4 height 4
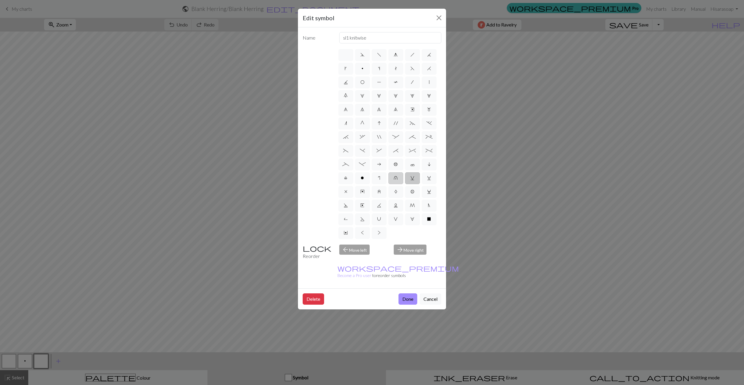
radio input "true"
type input "k1 in row below"
click at [381, 179] on label "r" at bounding box center [378, 178] width 15 height 12
click at [381, 178] on input "r" at bounding box center [380, 176] width 4 height 4
radio input "true"
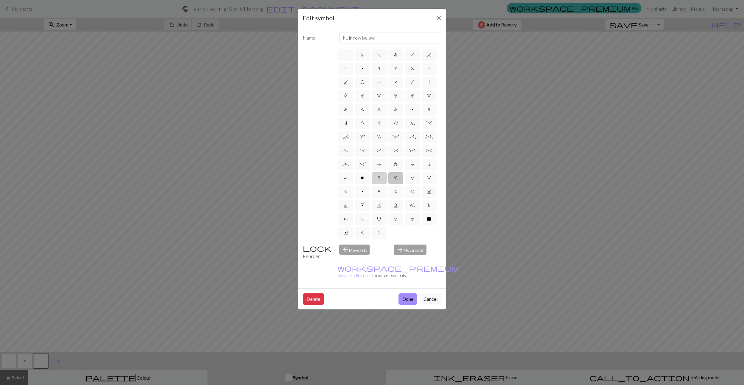
type input "knit by wrapping yarn over"
click at [361, 179] on span "o" at bounding box center [361, 177] width 3 height 5
click at [361, 178] on input "o" at bounding box center [362, 176] width 4 height 4
radio input "true"
type input "purl"
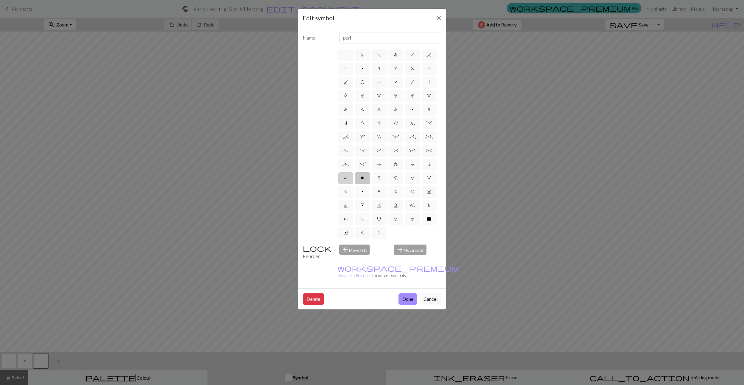
click at [346, 182] on label "l" at bounding box center [345, 178] width 15 height 12
click at [346, 178] on input "l" at bounding box center [346, 176] width 4 height 4
radio input "true"
type input "Twisted stitch"
click at [345, 192] on span "x" at bounding box center [345, 191] width 3 height 5
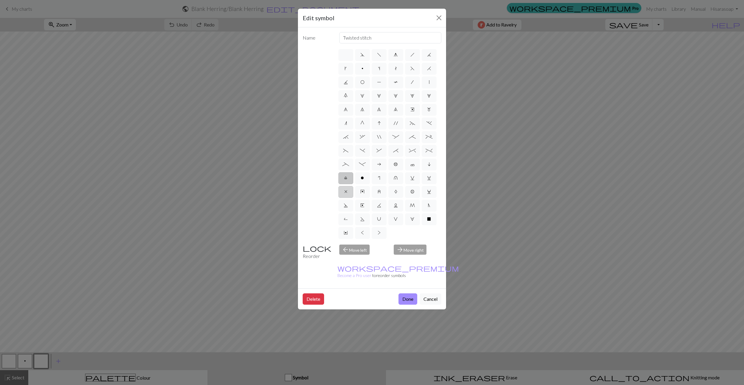
click at [345, 192] on input "x" at bounding box center [346, 190] width 4 height 4
radio input "true"
type input "no stitch"
click at [362, 192] on span "y" at bounding box center [362, 191] width 4 height 5
click at [362, 192] on input "y" at bounding box center [362, 190] width 4 height 4
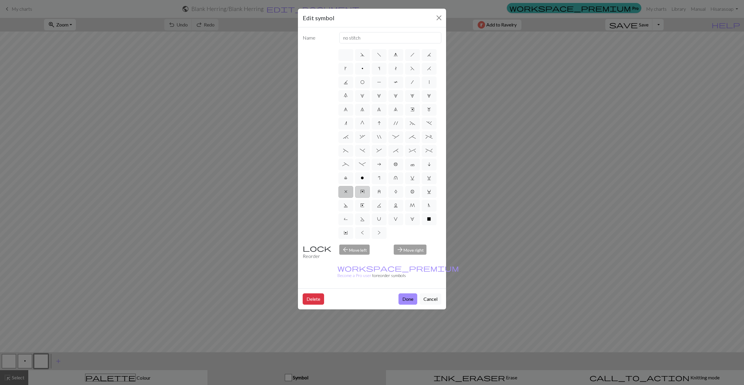
radio input "true"
type input "make bobble"
click at [381, 192] on label "z" at bounding box center [378, 192] width 15 height 12
click at [381, 192] on input "z" at bounding box center [379, 190] width 4 height 4
radio input "true"
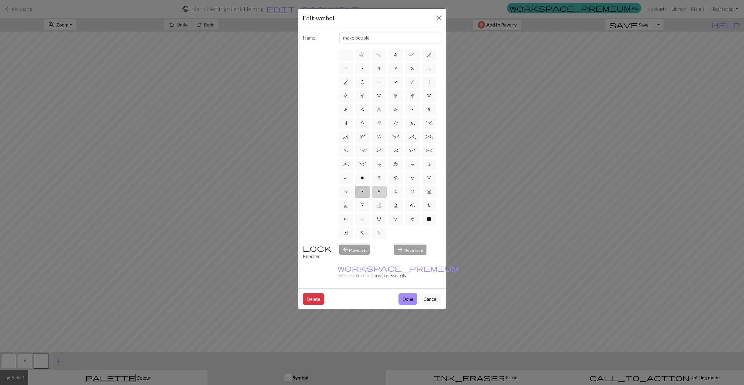
type input "twisted stitch in row below"
click at [399, 193] on label "A" at bounding box center [395, 192] width 15 height 12
click at [398, 192] on input "A" at bounding box center [396, 190] width 4 height 4
radio input "true"
click at [394, 192] on label "A" at bounding box center [395, 192] width 15 height 12
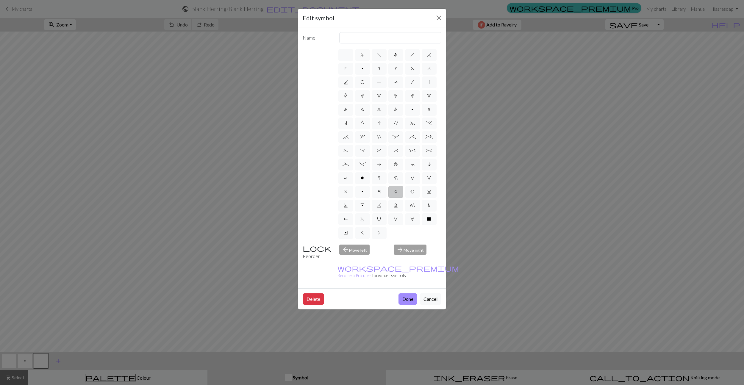
click at [394, 192] on input "A" at bounding box center [396, 190] width 4 height 4
click at [410, 192] on label "B" at bounding box center [412, 192] width 15 height 12
click at [410, 192] on input "B" at bounding box center [412, 190] width 4 height 4
radio input "true"
type input "Bobble"
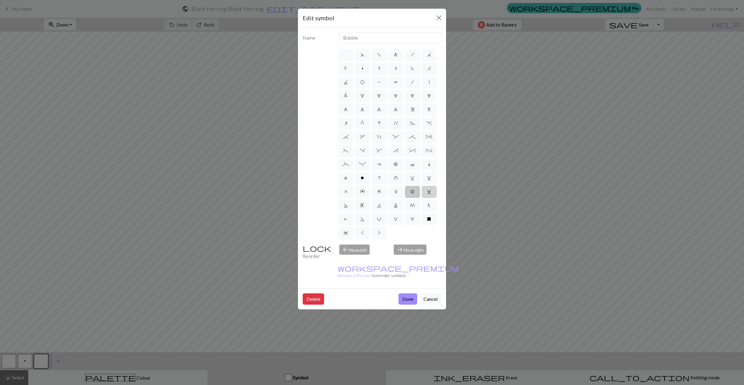
click at [427, 192] on span "C" at bounding box center [429, 191] width 4 height 5
click at [427, 192] on input "C" at bounding box center [429, 190] width 4 height 4
radio input "true"
type input "slp wyif"
click at [430, 206] on span "N" at bounding box center [429, 205] width 2 height 5
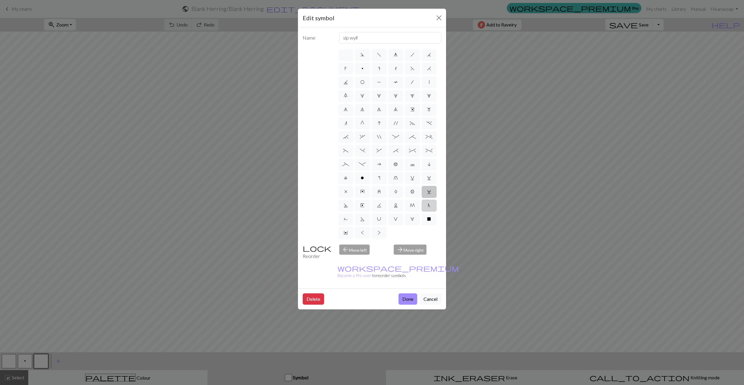
click at [430, 206] on input "N" at bounding box center [430, 204] width 4 height 4
radio input "true"
type input "skp"
click at [410, 205] on span "M" at bounding box center [412, 205] width 5 height 5
click at [410, 205] on input "M" at bounding box center [412, 204] width 4 height 4
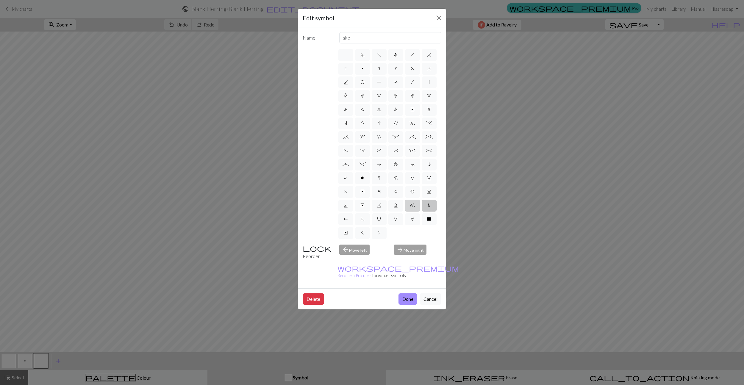
radio input "true"
type input "m1"
click at [395, 205] on span "L" at bounding box center [396, 205] width 4 height 5
click at [395, 205] on input "L" at bounding box center [396, 204] width 4 height 4
radio input "true"
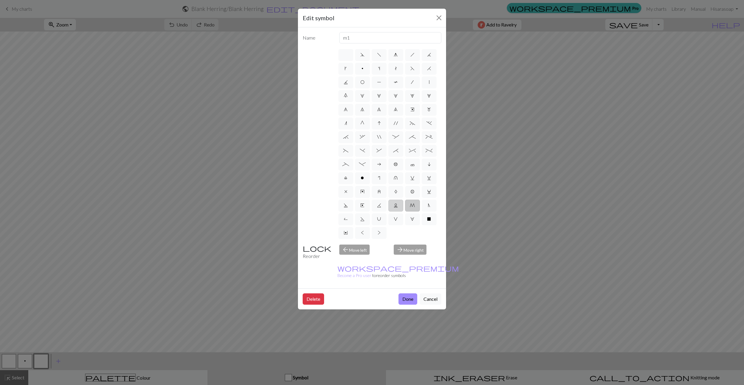
type input "Twisted reverse stitch"
click at [378, 206] on span "K" at bounding box center [379, 205] width 4 height 5
click at [378, 206] on input "K" at bounding box center [379, 204] width 4 height 4
radio input "true"
type input "p2tog tbl"
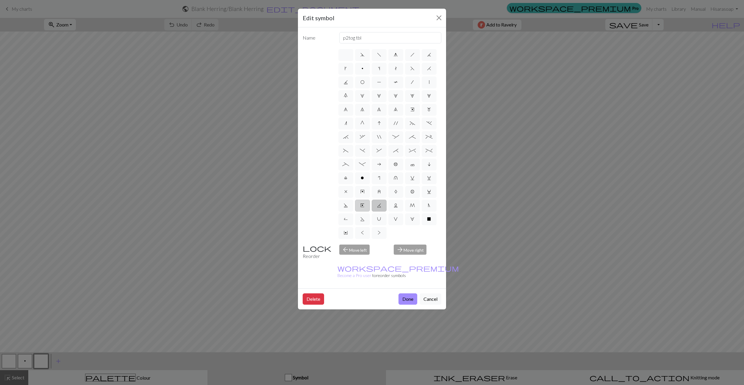
click at [362, 205] on span "E" at bounding box center [362, 205] width 4 height 5
click at [362, 205] on input "E" at bounding box center [362, 204] width 4 height 4
radio input "true"
type input "Left end"
click at [344, 205] on span "D" at bounding box center [346, 205] width 4 height 5
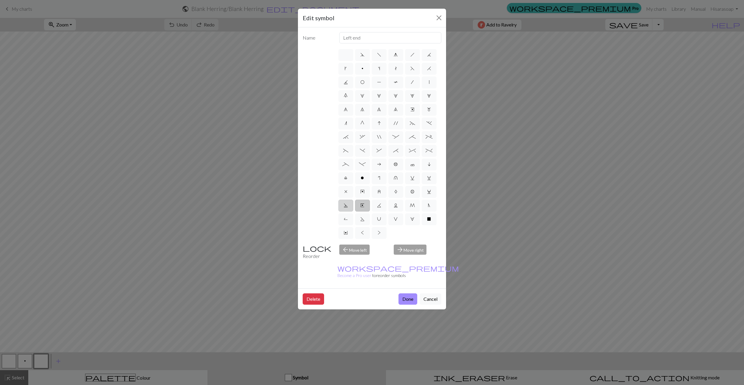
click at [344, 205] on input "D" at bounding box center [346, 204] width 4 height 4
radio input "true"
type input "Purl-side double decrease"
click at [344, 218] on span "R" at bounding box center [346, 219] width 4 height 5
click at [344, 218] on input "R" at bounding box center [346, 217] width 4 height 4
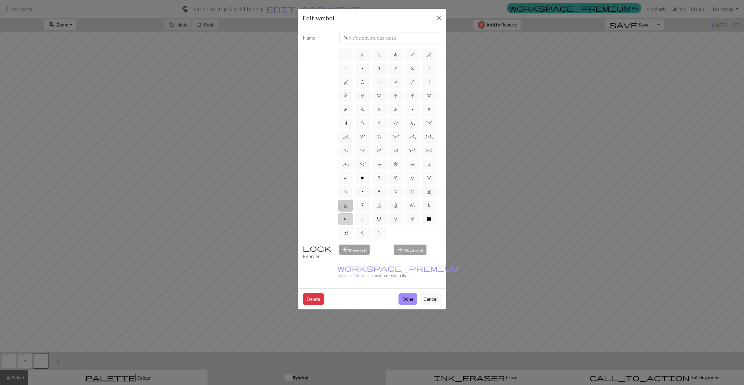
radio input "true"
type input "purl by wrapping yarn over"
click at [361, 218] on span "S" at bounding box center [362, 219] width 4 height 5
click at [361, 218] on input "S" at bounding box center [362, 217] width 4 height 4
radio input "true"
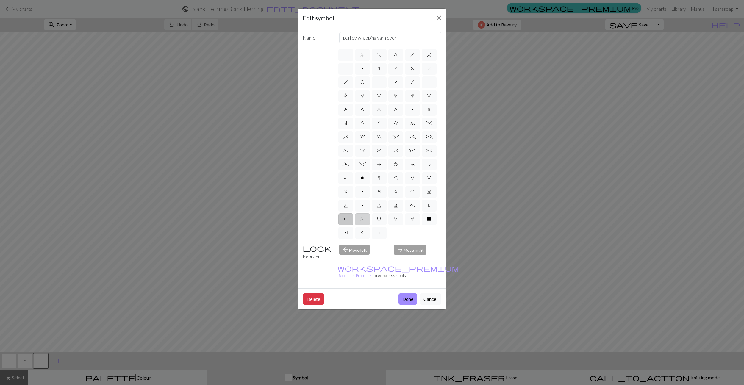
type input "p2tog tbl"
click at [379, 218] on span "U" at bounding box center [379, 219] width 4 height 5
click at [379, 218] on input "U" at bounding box center [379, 217] width 4 height 4
radio input "true"
type input "eyelet"
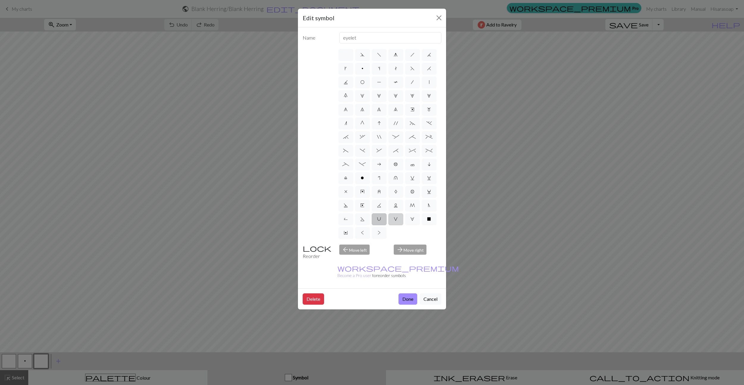
click at [396, 217] on span "V" at bounding box center [396, 219] width 4 height 5
click at [396, 217] on input "V" at bounding box center [396, 217] width 4 height 4
radio input "true"
type input "sl1 purlwise"
click at [415, 219] on label "W" at bounding box center [412, 219] width 15 height 12
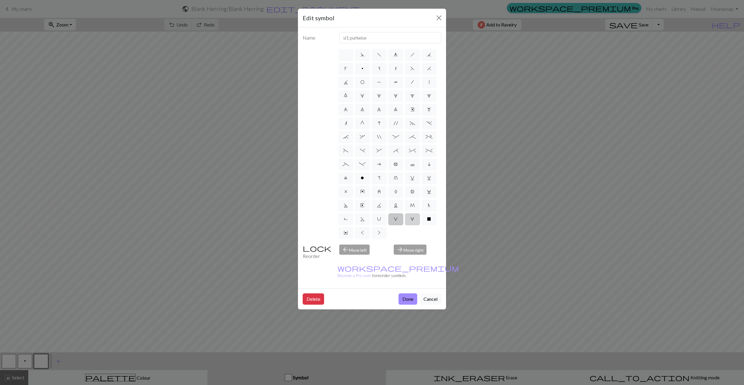
click at [414, 219] on input "W" at bounding box center [412, 217] width 4 height 4
radio input "true"
type input "k1, yo, k1"
click at [430, 219] on span "X" at bounding box center [429, 219] width 4 height 5
click at [430, 219] on input "X" at bounding box center [429, 217] width 4 height 4
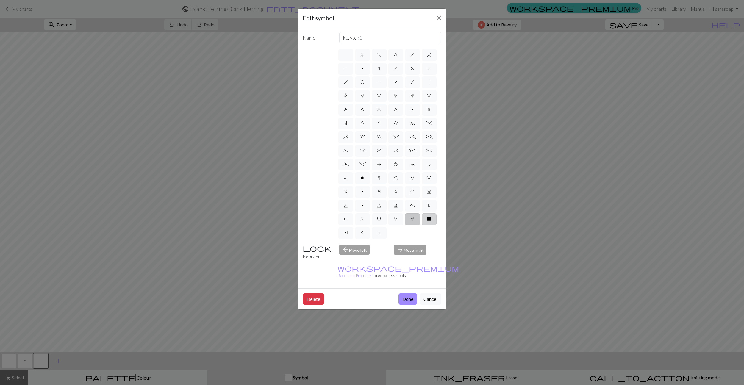
radio input "true"
type input "no stitch"
click at [381, 231] on label ">" at bounding box center [378, 233] width 15 height 12
click at [381, 231] on input ">" at bounding box center [379, 231] width 4 height 4
radio input "true"
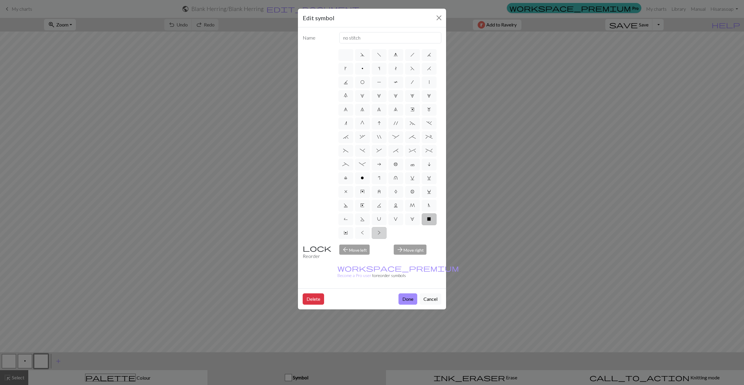
type input "twisted purl"
click at [366, 231] on label "<" at bounding box center [362, 233] width 15 height 12
click at [365, 231] on input "<" at bounding box center [363, 231] width 4 height 4
radio input "true"
type input "twisted knit"
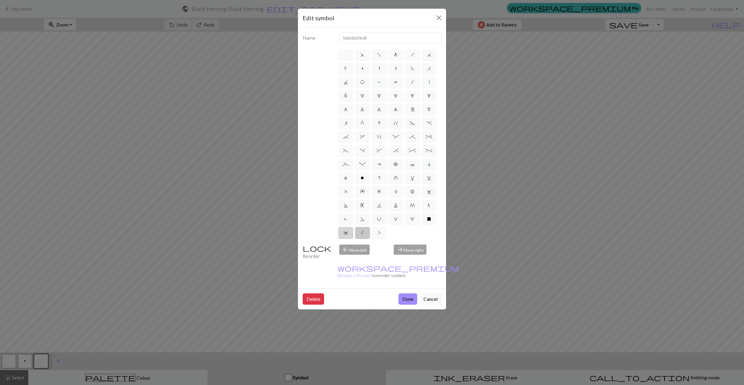
click at [345, 233] on span "Y" at bounding box center [346, 232] width 4 height 5
click at [345, 233] on input "Y" at bounding box center [346, 231] width 4 height 4
radio input "true"
type input "place bead"
click at [409, 250] on div "arrow_forward Move right" at bounding box center [417, 251] width 55 height 15
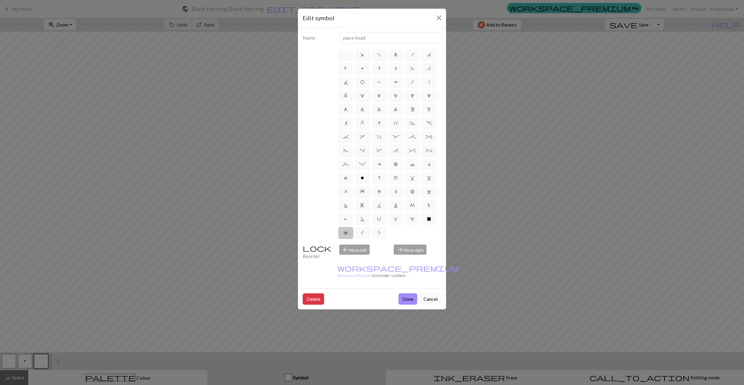
click at [362, 250] on div "arrow_back Move left" at bounding box center [363, 251] width 55 height 15
click at [396, 215] on label "V" at bounding box center [395, 219] width 15 height 12
click at [396, 215] on input "V" at bounding box center [396, 217] width 4 height 4
radio input "true"
click at [368, 39] on input "sl1 purlwise" at bounding box center [390, 37] width 102 height 11
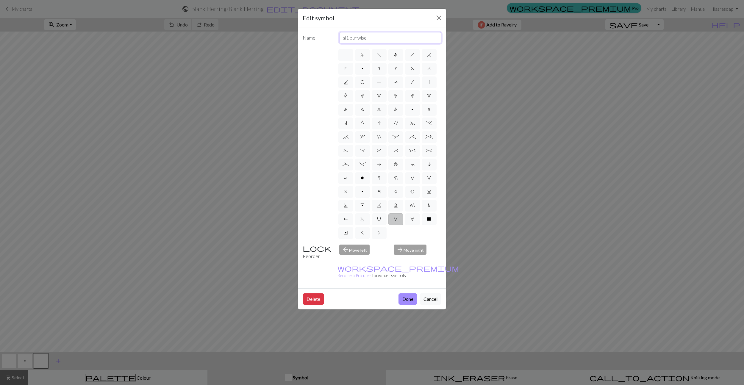
click at [368, 39] on input "sl1 purlwise" at bounding box center [390, 37] width 102 height 11
type input "Kfb"
click at [406, 293] on button "Done" at bounding box center [407, 298] width 19 height 11
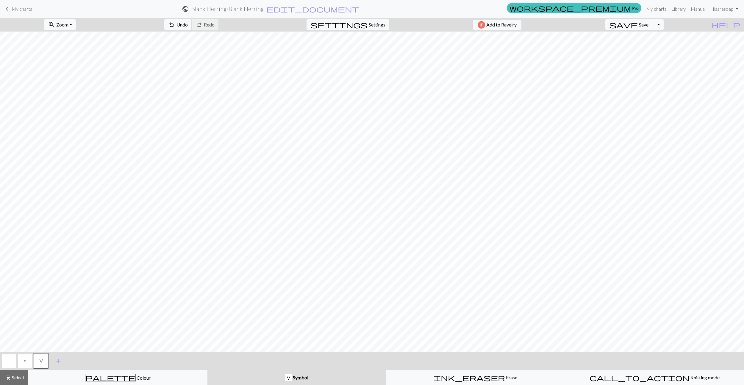
scroll to position [435, 0]
click at [188, 25] on span "Undo" at bounding box center [181, 25] width 11 height 6
click at [470, 380] on span "ink_eraser" at bounding box center [468, 377] width 71 height 8
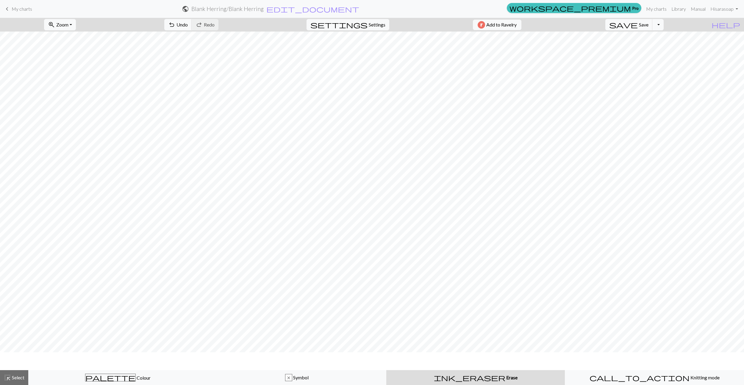
scroll to position [420, 0]
click at [147, 383] on button "palette Colour Colour" at bounding box center [117, 377] width 179 height 15
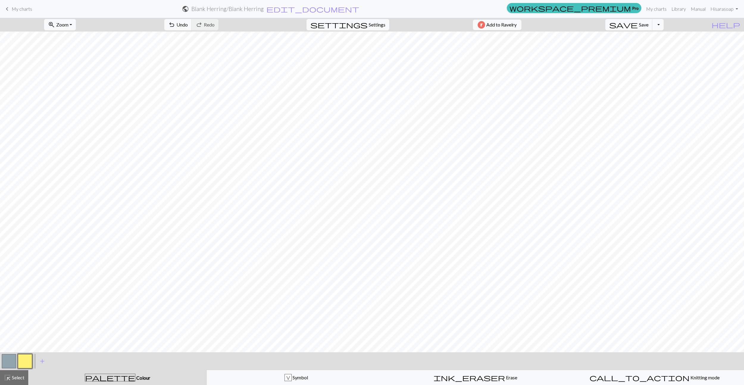
click at [7, 363] on button "button" at bounding box center [9, 361] width 14 height 14
click at [276, 378] on div "V Symbol" at bounding box center [296, 377] width 171 height 7
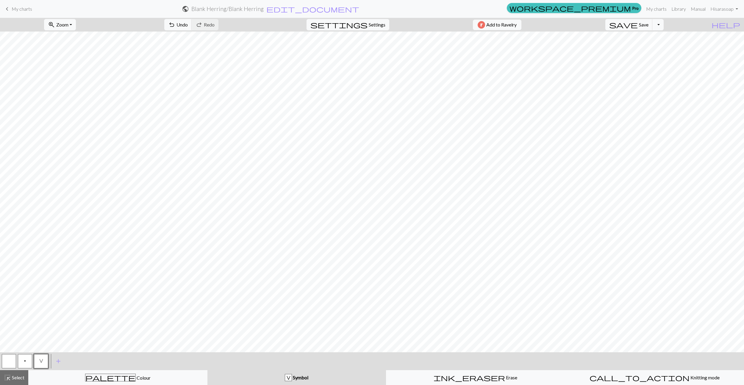
click at [26, 362] on button "p" at bounding box center [25, 361] width 14 height 14
click at [42, 359] on span "V" at bounding box center [41, 360] width 4 height 5
click at [648, 26] on span "Save" at bounding box center [644, 25] width 10 height 6
click at [59, 360] on span "add" at bounding box center [58, 361] width 7 height 8
click at [60, 361] on button "button" at bounding box center [57, 361] width 14 height 14
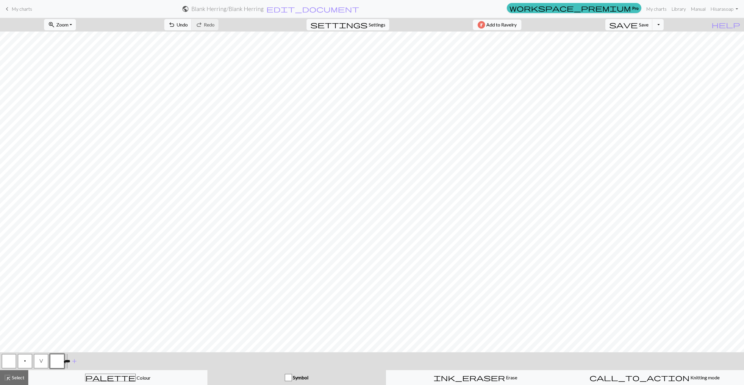
click at [60, 361] on button "button" at bounding box center [57, 361] width 14 height 14
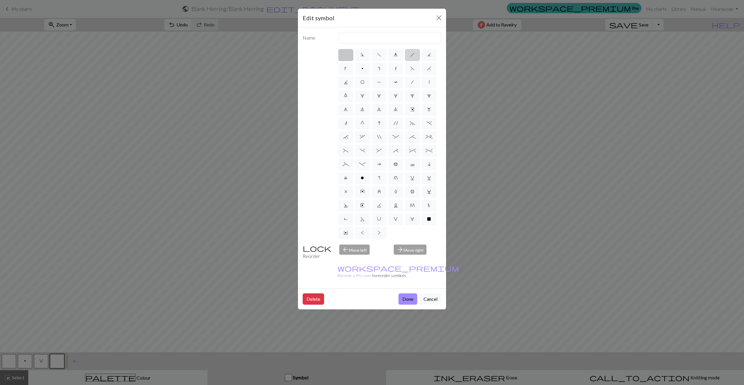
click at [412, 55] on span "h" at bounding box center [412, 54] width 4 height 5
click at [412, 55] on input "h" at bounding box center [412, 53] width 4 height 4
radio input "true"
click at [379, 40] on input "right leaning decrease" at bounding box center [390, 37] width 102 height 11
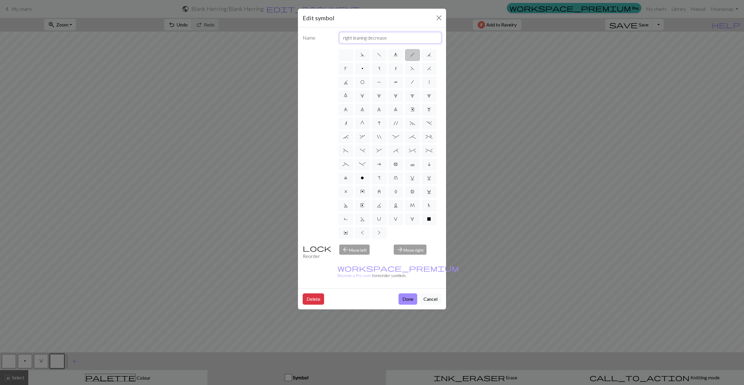
click at [379, 40] on input "right leaning decrease" at bounding box center [390, 37] width 102 height 11
type input "Ssk"
click at [409, 293] on button "Done" at bounding box center [407, 298] width 19 height 11
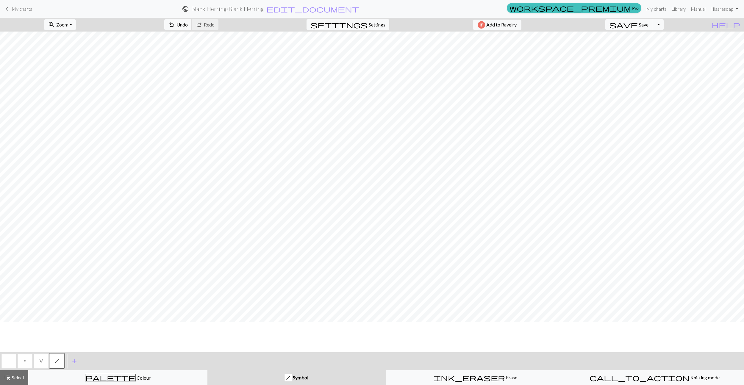
scroll to position [0, 0]
click at [648, 25] on span "Save" at bounding box center [644, 25] width 10 height 6
click at [73, 362] on span "add" at bounding box center [74, 361] width 7 height 8
click at [72, 362] on button "button" at bounding box center [73, 361] width 14 height 14
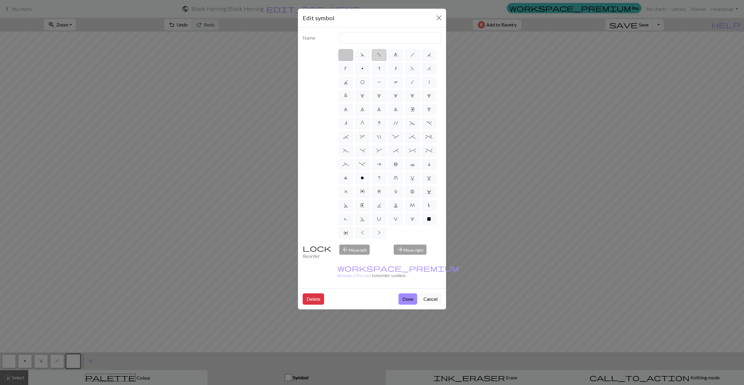
click at [379, 54] on span "f" at bounding box center [379, 54] width 4 height 5
click at [379, 54] on input "f" at bounding box center [379, 53] width 4 height 4
radio input "true"
click at [368, 36] on input "left leaning decrease" at bounding box center [390, 37] width 102 height 11
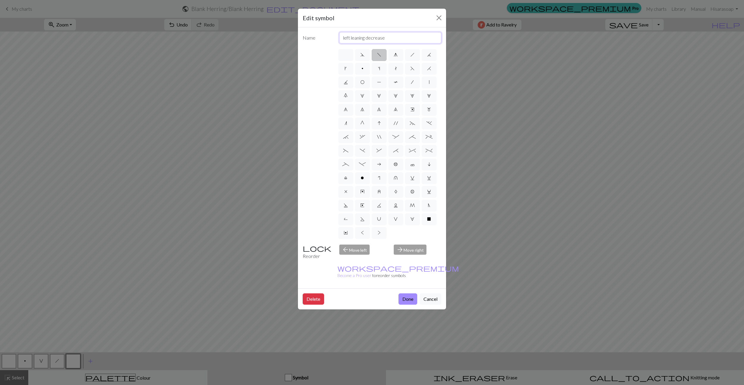
click at [368, 36] on input "left leaning decrease" at bounding box center [390, 37] width 102 height 11
type input "K2tog"
click at [404, 293] on button "Done" at bounding box center [407, 298] width 19 height 11
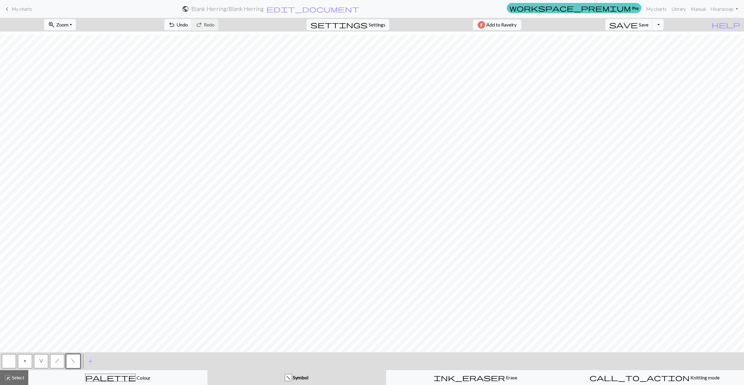
scroll to position [393, 0]
click at [648, 26] on span "Save" at bounding box center [644, 25] width 10 height 6
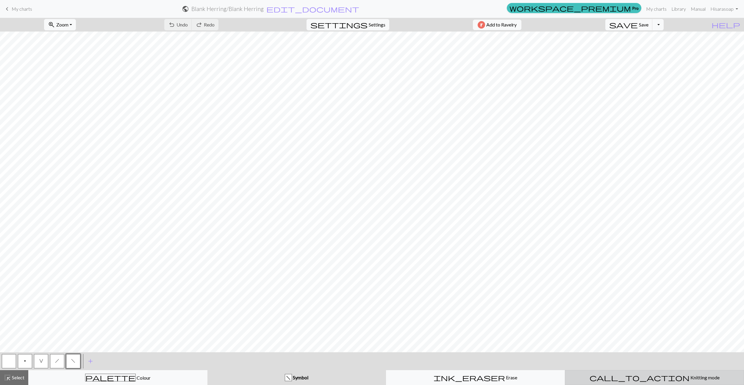
click at [689, 375] on span "Knitting mode" at bounding box center [704, 377] width 30 height 6
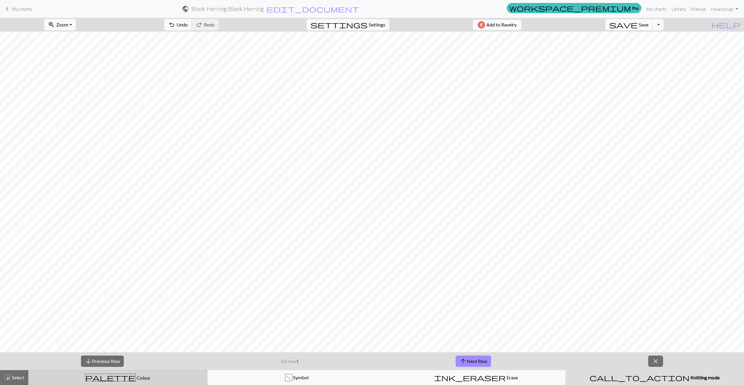
click at [178, 373] on button "palette Colour Colour" at bounding box center [117, 377] width 179 height 15
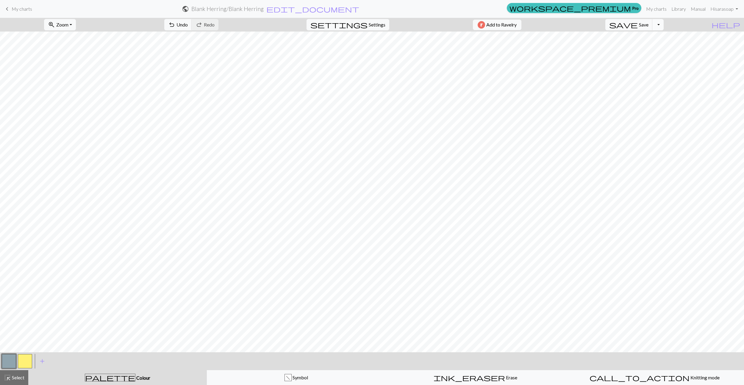
click at [663, 24] on button "Toggle Dropdown" at bounding box center [657, 24] width 11 height 11
click at [654, 47] on button "save_alt Download" at bounding box center [614, 48] width 98 height 10
click at [363, 18] on button "Download" at bounding box center [357, 19] width 29 height 11
